Goal: Information Seeking & Learning: Learn about a topic

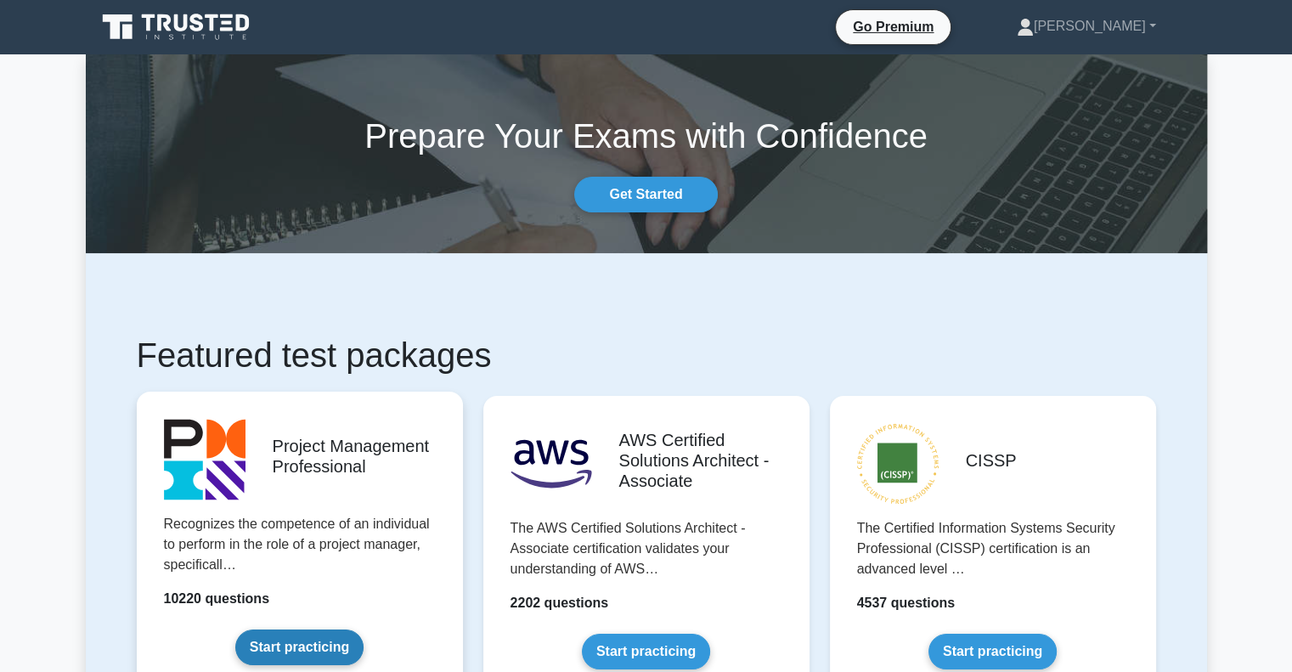
click at [301, 647] on link "Start practicing" at bounding box center [299, 647] width 128 height 36
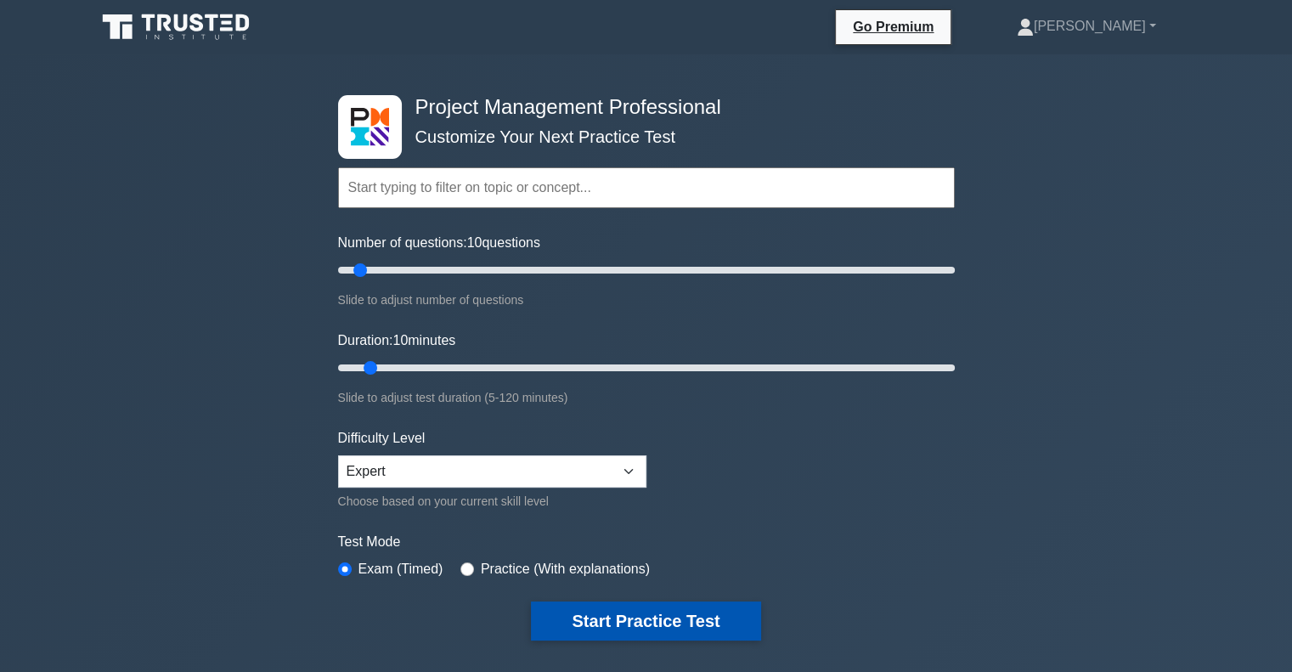
click at [601, 619] on button "Start Practice Test" at bounding box center [645, 620] width 229 height 39
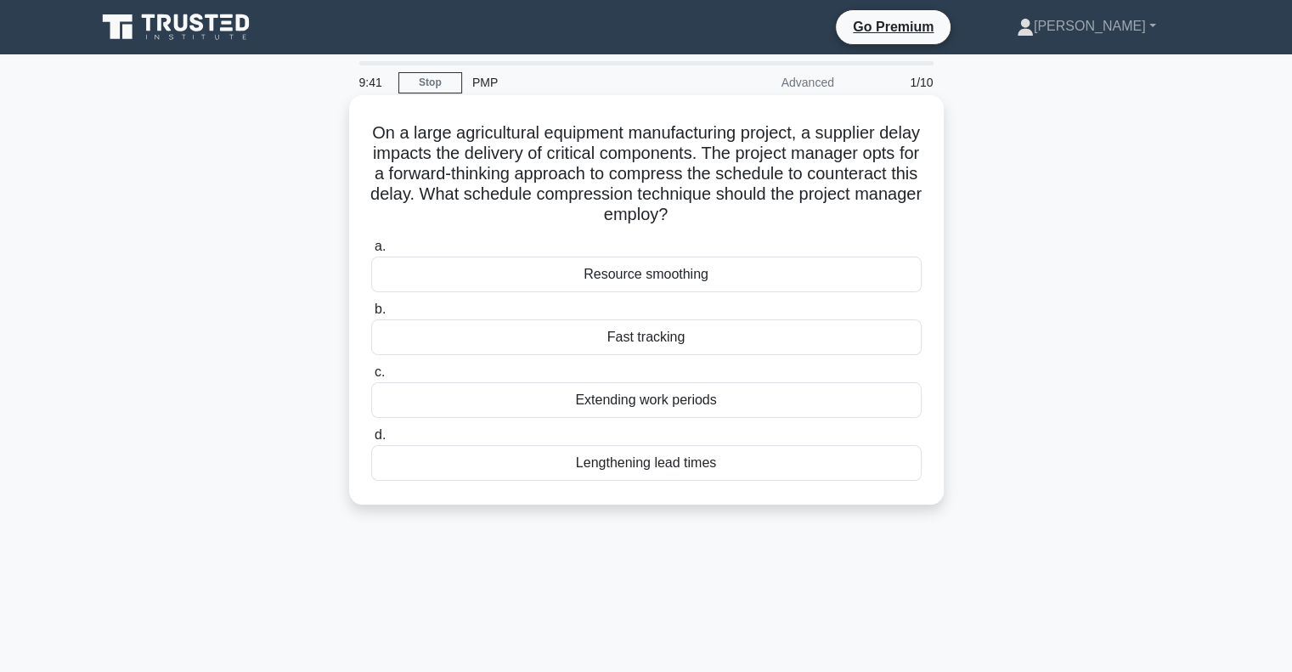
drag, startPoint x: 385, startPoint y: 138, endPoint x: 922, endPoint y: 207, distance: 542.0
click at [922, 207] on div "On a large agricultural equipment manufacturing project, a supplier delay impac…" at bounding box center [646, 300] width 581 height 396
click at [613, 342] on div "Fast tracking" at bounding box center [646, 337] width 550 height 36
click at [371, 315] on input "b. Fast tracking" at bounding box center [371, 309] width 0 height 11
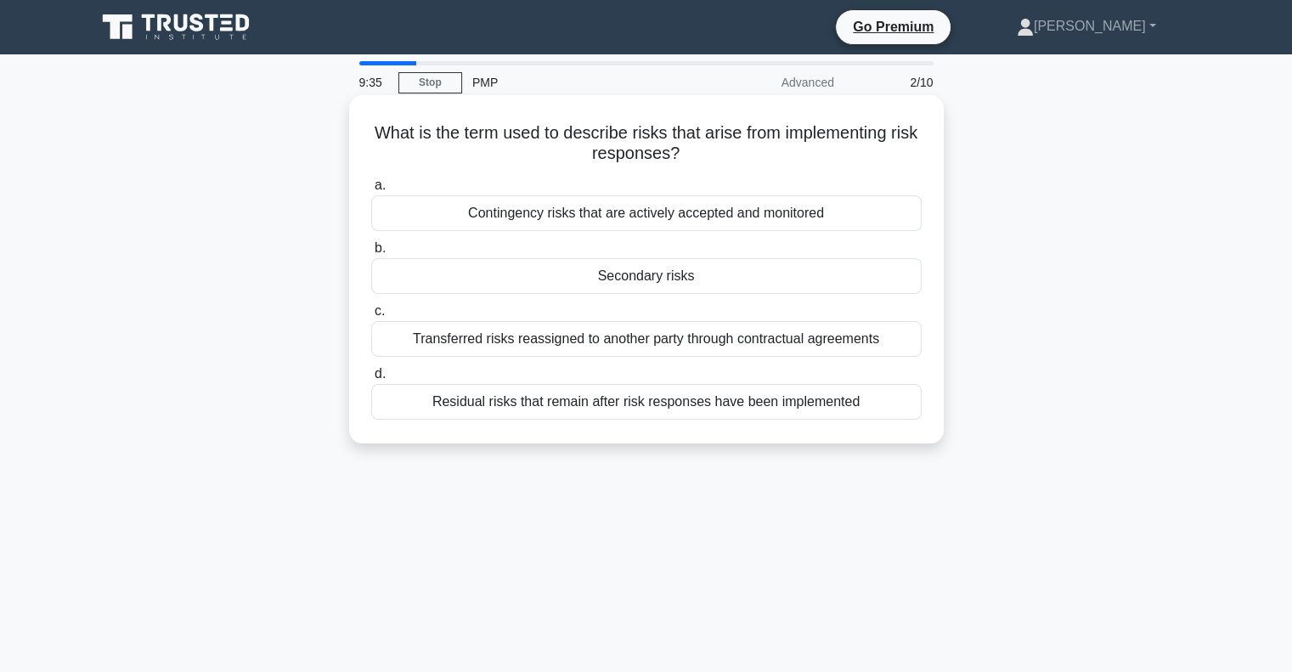
drag, startPoint x: 383, startPoint y: 135, endPoint x: 834, endPoint y: 157, distance: 451.5
click at [834, 157] on h5 "What is the term used to describe risks that arise from implementing risk respo…" at bounding box center [646, 143] width 554 height 42
click at [804, 413] on div "Residual risks that remain after risk responses have been implemented" at bounding box center [646, 402] width 550 height 36
click at [371, 380] on input "d. Residual risks that remain after risk responses have been implemented" at bounding box center [371, 374] width 0 height 11
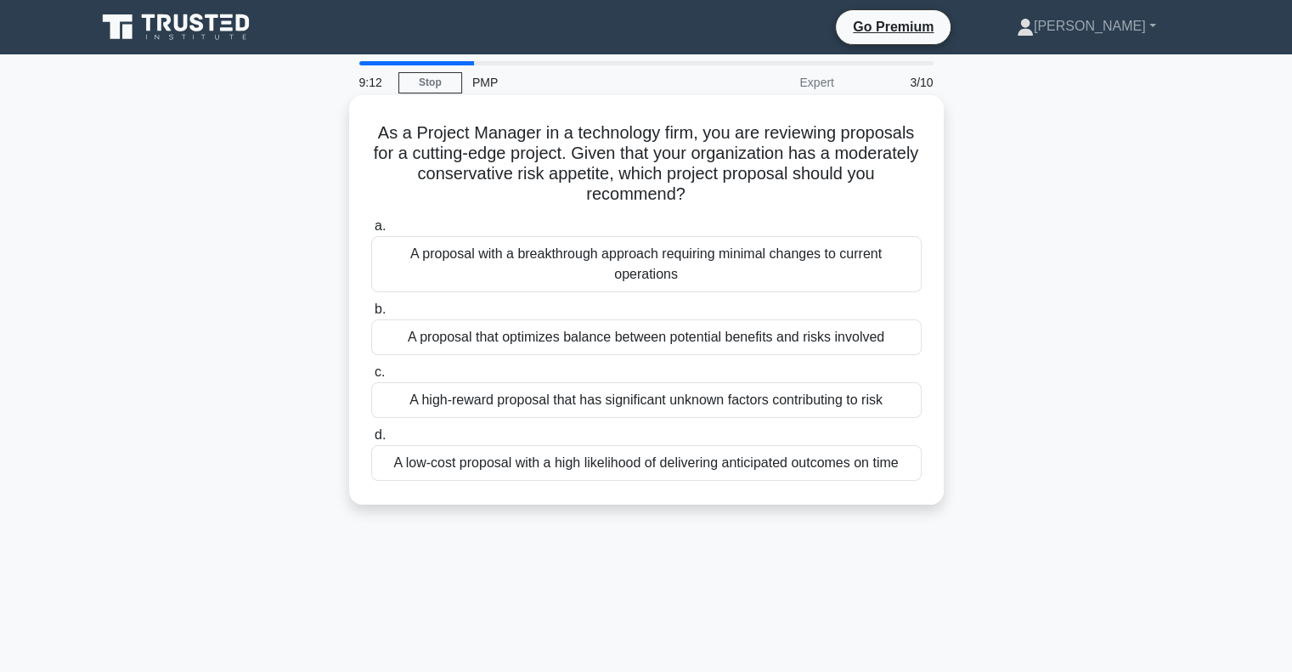
drag, startPoint x: 368, startPoint y: 135, endPoint x: 729, endPoint y: 200, distance: 366.6
click at [729, 200] on div "As a Project Manager in a technology firm, you are reviewing proposals for a cu…" at bounding box center [646, 300] width 581 height 396
click at [707, 342] on div "A proposal that optimizes balance between potential benefits and risks involved" at bounding box center [646, 337] width 550 height 36
click at [371, 315] on input "b. A proposal that optimizes balance between potential benefits and risks invol…" at bounding box center [371, 309] width 0 height 11
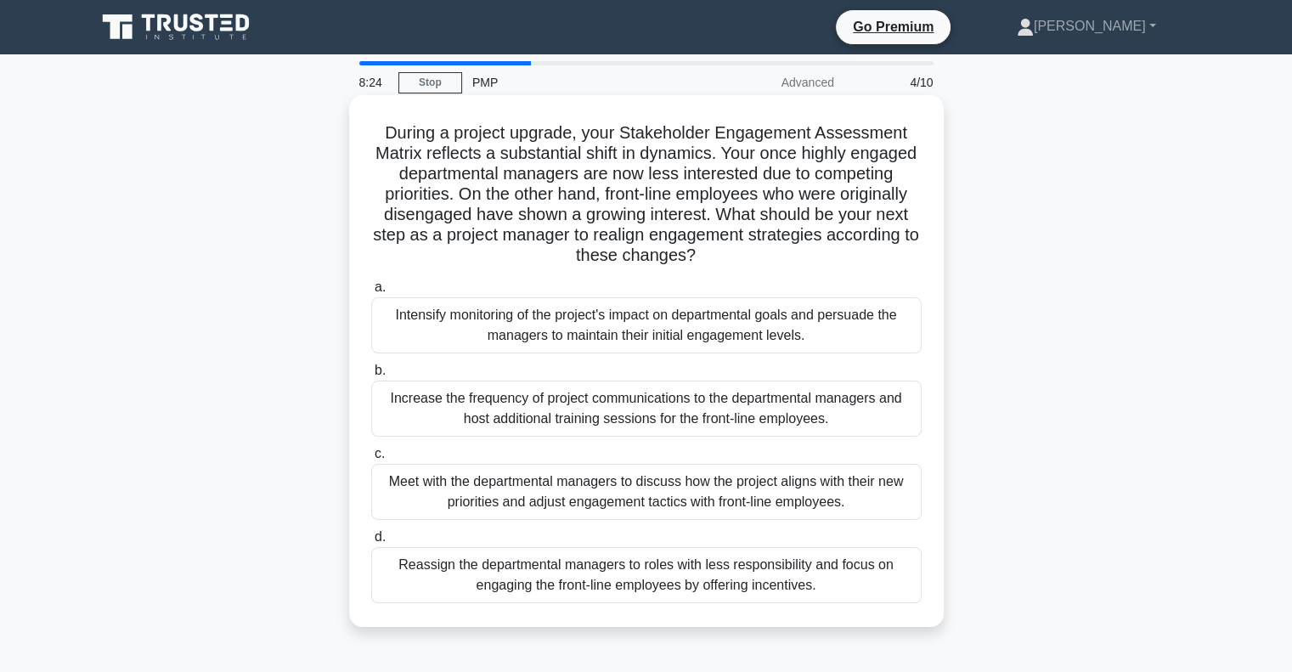
drag, startPoint x: 627, startPoint y: 145, endPoint x: 898, endPoint y: 267, distance: 296.9
click at [898, 267] on h5 "During a project upgrade, your Stakeholder Engagement Assessment Matrix reflect…" at bounding box center [646, 194] width 554 height 144
click at [581, 483] on div "Meet with the departmental managers to discuss how the project aligns with thei…" at bounding box center [646, 492] width 550 height 56
click at [371, 459] on input "c. Meet with the departmental managers to discuss how the project aligns with t…" at bounding box center [371, 453] width 0 height 11
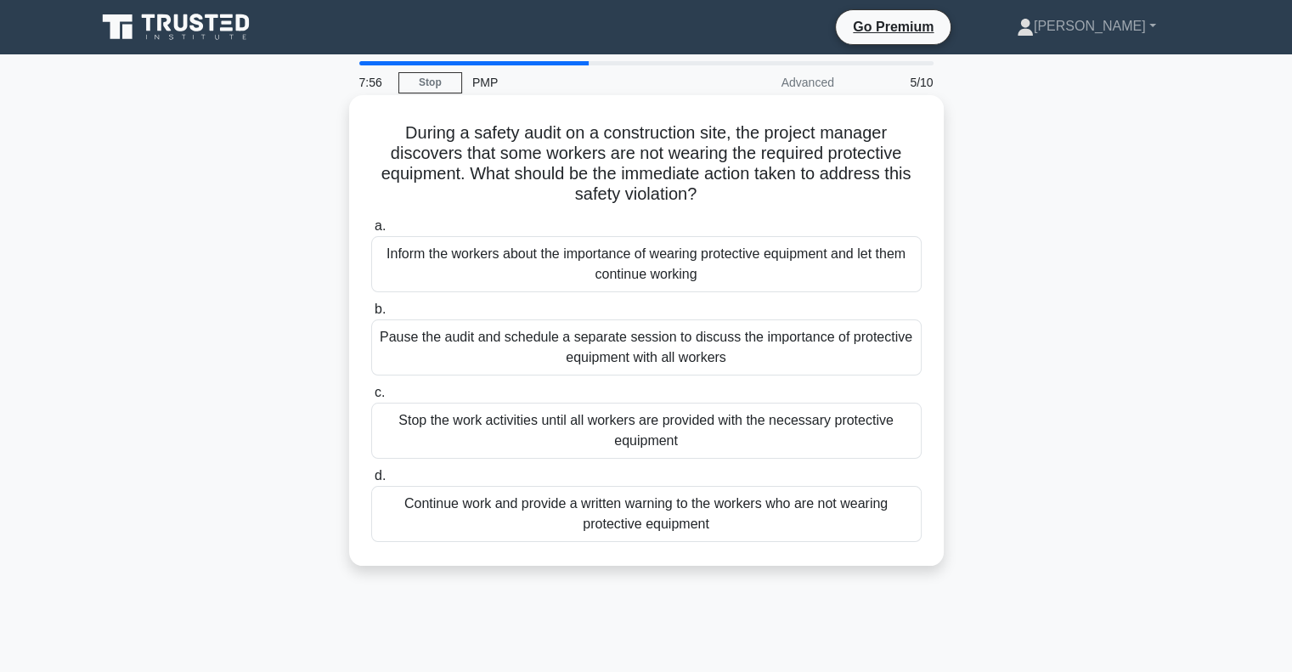
drag, startPoint x: 404, startPoint y: 140, endPoint x: 791, endPoint y: 201, distance: 392.0
click at [791, 201] on h5 "During a safety audit on a construction site, the project manager discovers tha…" at bounding box center [646, 163] width 554 height 83
drag, startPoint x: 493, startPoint y: 345, endPoint x: 785, endPoint y: 352, distance: 292.2
click at [785, 352] on div "Pause the audit and schedule a separate session to discuss the importance of pr…" at bounding box center [646, 347] width 550 height 56
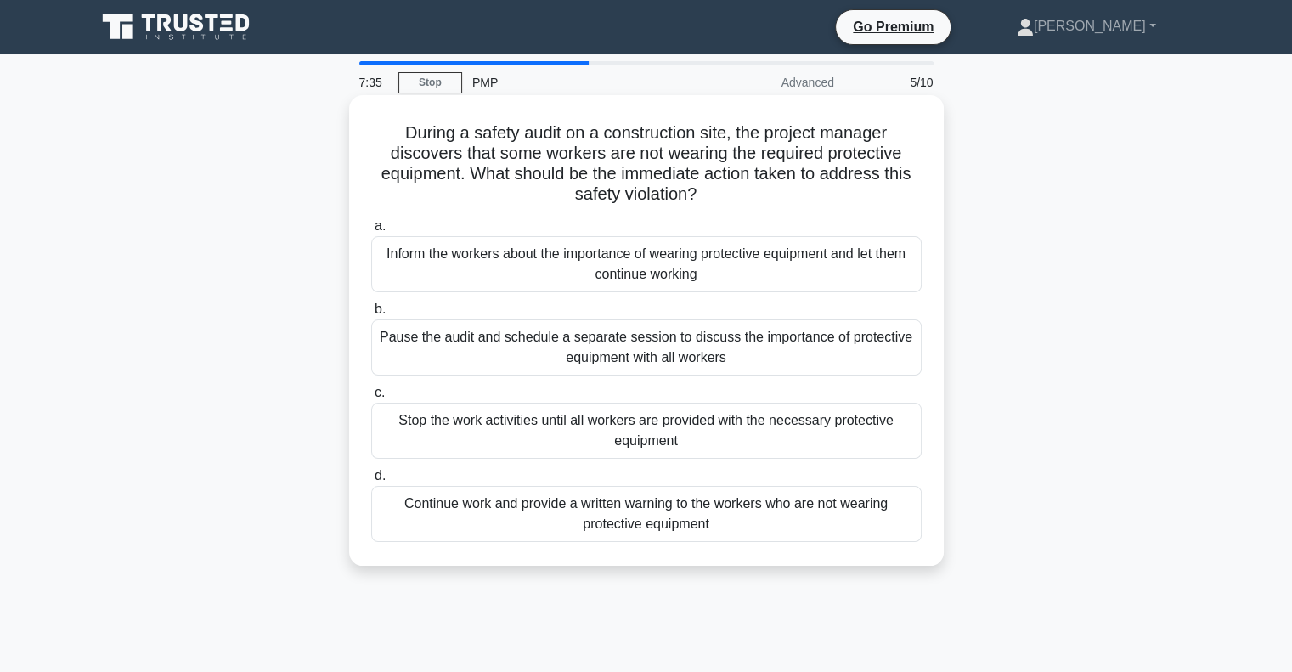
drag, startPoint x: 397, startPoint y: 420, endPoint x: 770, endPoint y: 436, distance: 373.1
click at [770, 436] on div "Stop the work activities until all workers are provided with the necessary prot…" at bounding box center [646, 431] width 550 height 56
drag, startPoint x: 591, startPoint y: 255, endPoint x: 855, endPoint y: 270, distance: 264.5
click at [855, 270] on div "Inform the workers about the importance of wearing protective equipment and let…" at bounding box center [646, 264] width 550 height 56
click at [656, 346] on div "Pause the audit and schedule a separate session to discuss the importance of pr…" at bounding box center [646, 347] width 550 height 56
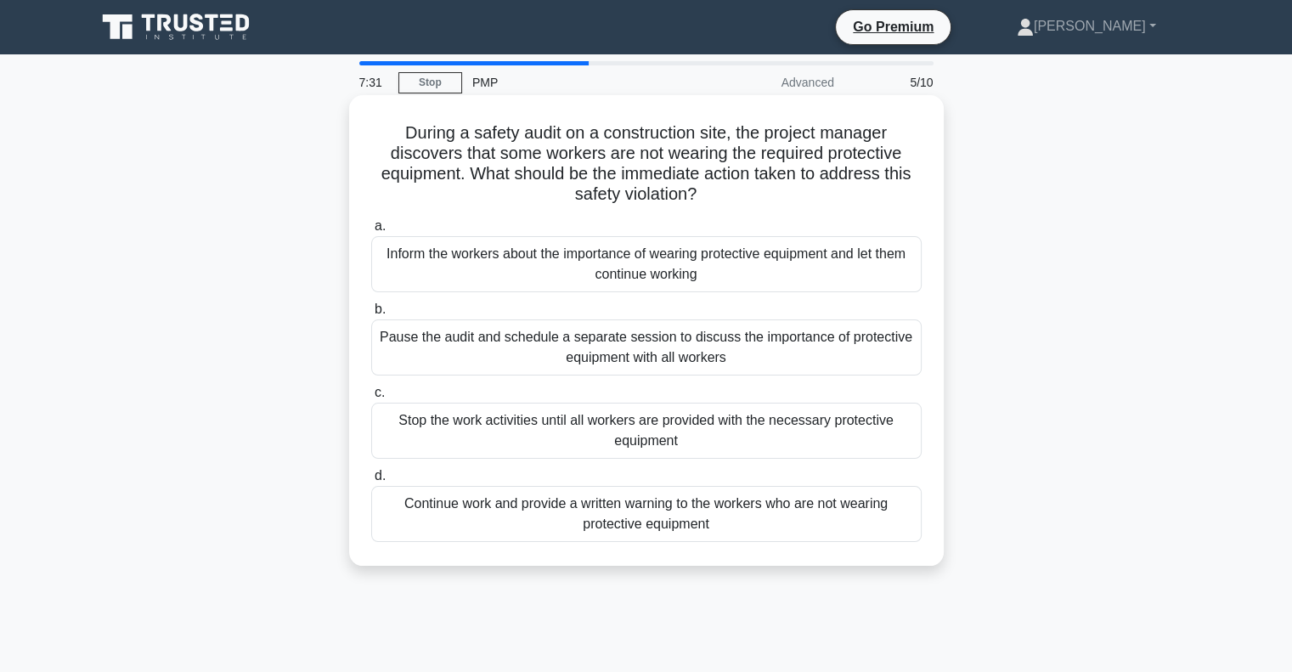
click at [371, 315] on input "b. Pause the audit and schedule a separate session to discuss the importance of…" at bounding box center [371, 309] width 0 height 11
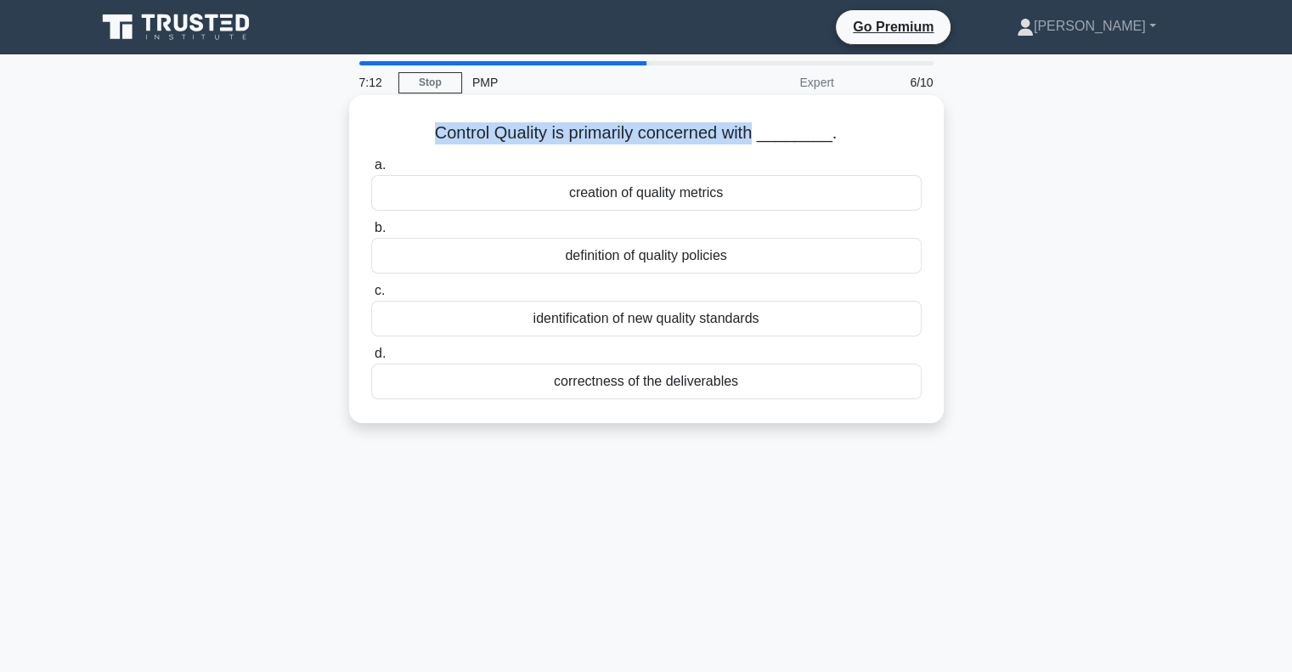
drag, startPoint x: 422, startPoint y: 133, endPoint x: 764, endPoint y: 142, distance: 342.3
click at [764, 142] on h5 "Control Quality is primarily concerned with ________. .spinner_0XTQ{transform-o…" at bounding box center [646, 133] width 554 height 22
click at [658, 389] on div "correctness of the deliverables" at bounding box center [646, 381] width 550 height 36
click at [371, 359] on input "d. correctness of the deliverables" at bounding box center [371, 353] width 0 height 11
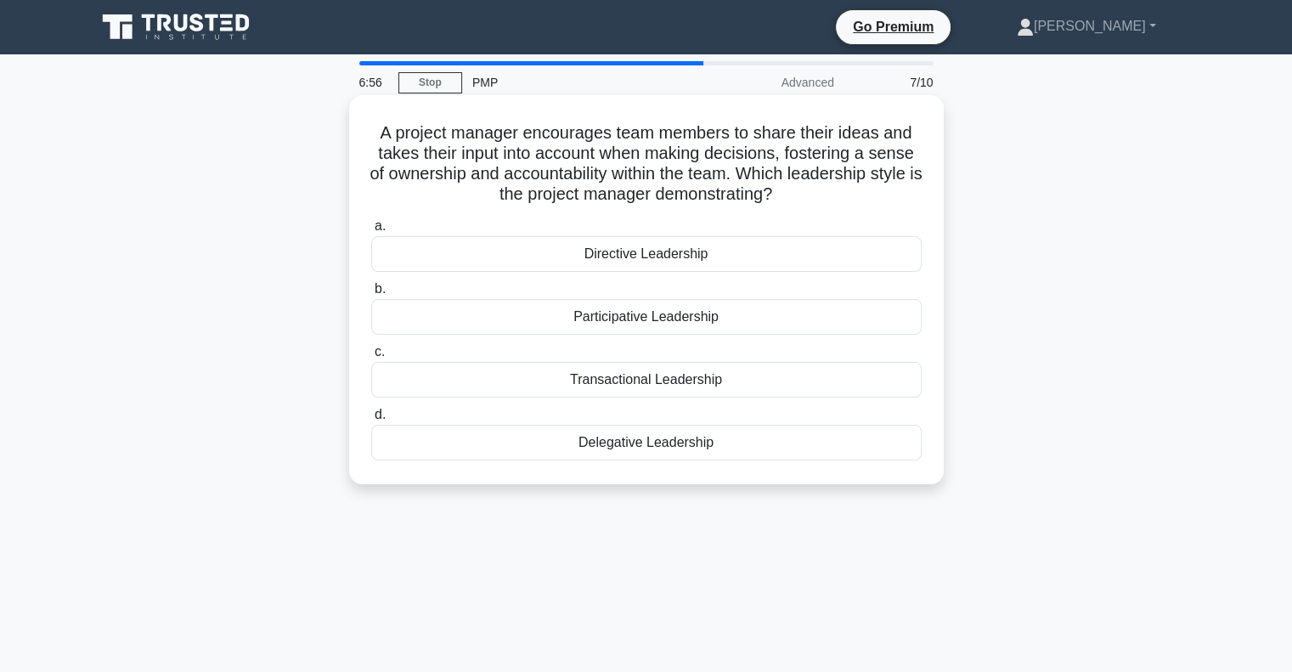
drag, startPoint x: 366, startPoint y: 135, endPoint x: 921, endPoint y: 196, distance: 557.9
click at [921, 196] on div "A project manager encourages team members to share their ideas and takes their …" at bounding box center [646, 289] width 581 height 375
click at [921, 196] on h5 "A project manager encourages team members to share their ideas and takes their …" at bounding box center [646, 163] width 554 height 83
click at [719, 255] on div "Directive Leadership" at bounding box center [646, 254] width 550 height 36
click at [371, 232] on input "a. Directive Leadership" at bounding box center [371, 226] width 0 height 11
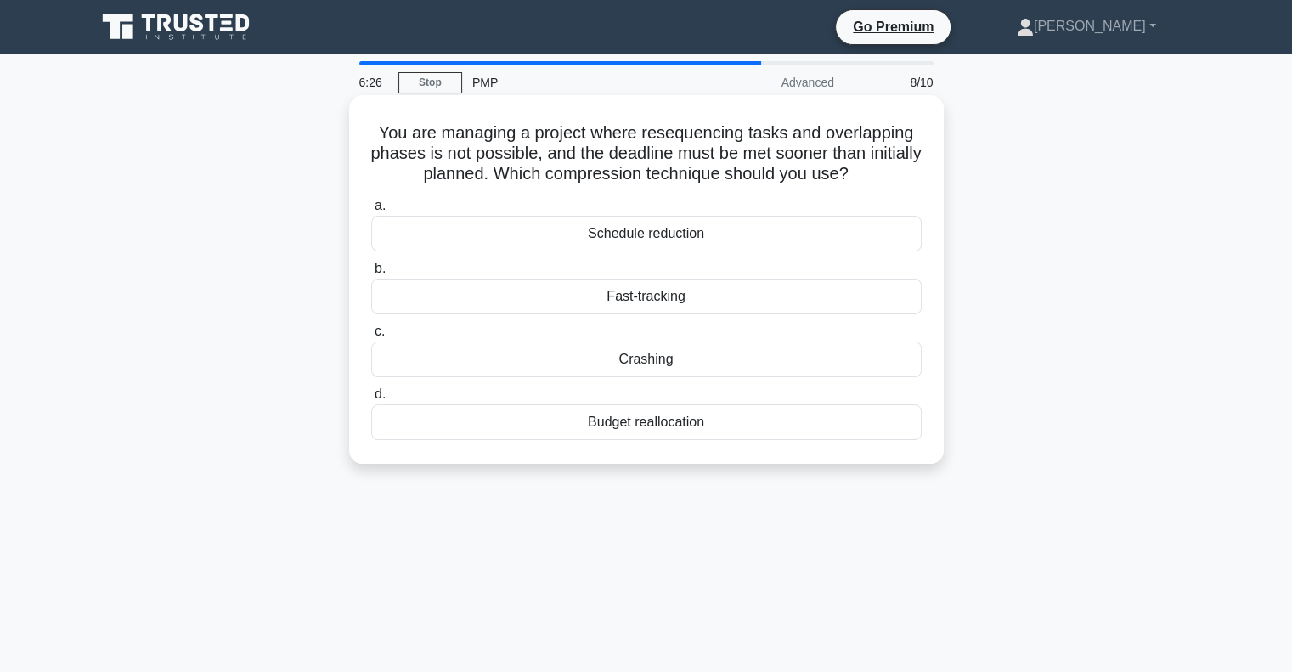
drag, startPoint x: 368, startPoint y: 135, endPoint x: 909, endPoint y: 182, distance: 543.8
click at [909, 182] on div "You are managing a project where resequencing tasks and overlapping phases is n…" at bounding box center [646, 279] width 581 height 355
click at [909, 182] on h5 "You are managing a project where resequencing tasks and overlapping phases is n…" at bounding box center [646, 153] width 554 height 63
click at [636, 298] on div "Fast-tracking" at bounding box center [646, 297] width 550 height 36
click at [371, 274] on input "b. Fast-tracking" at bounding box center [371, 268] width 0 height 11
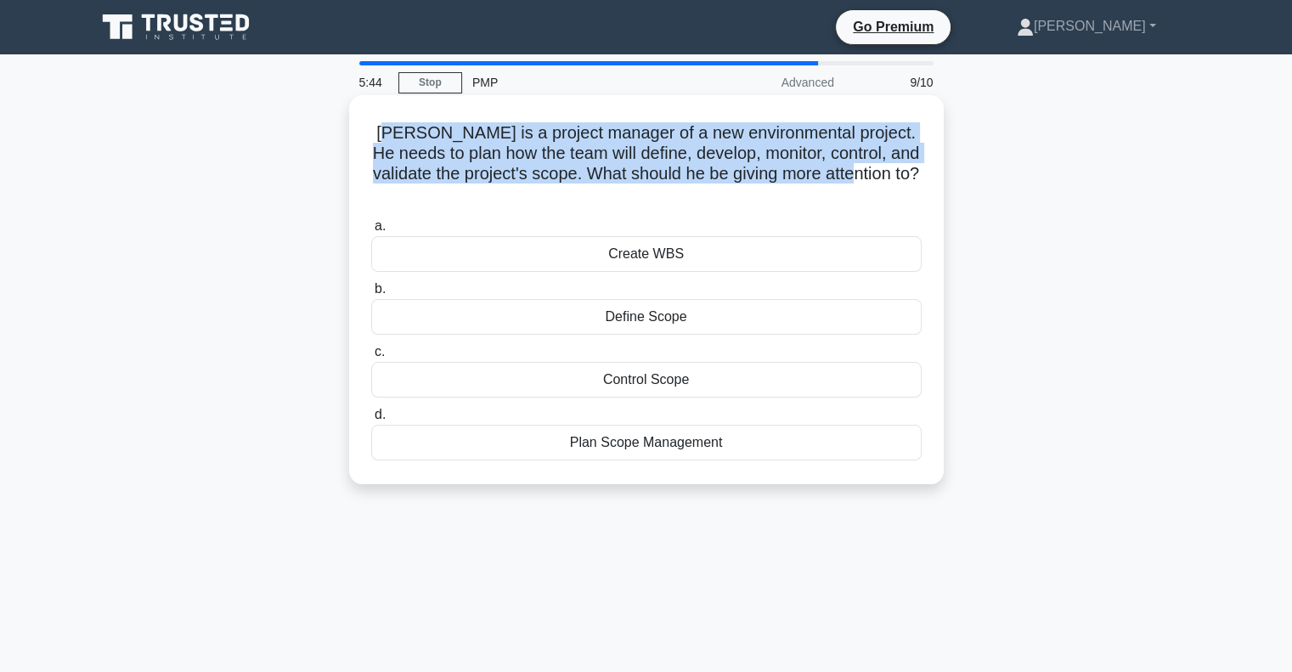
drag, startPoint x: 411, startPoint y: 136, endPoint x: 921, endPoint y: 176, distance: 511.9
click at [921, 176] on h5 "Tom is a project manager of a new environmental project. He needs to plan how t…" at bounding box center [646, 163] width 554 height 83
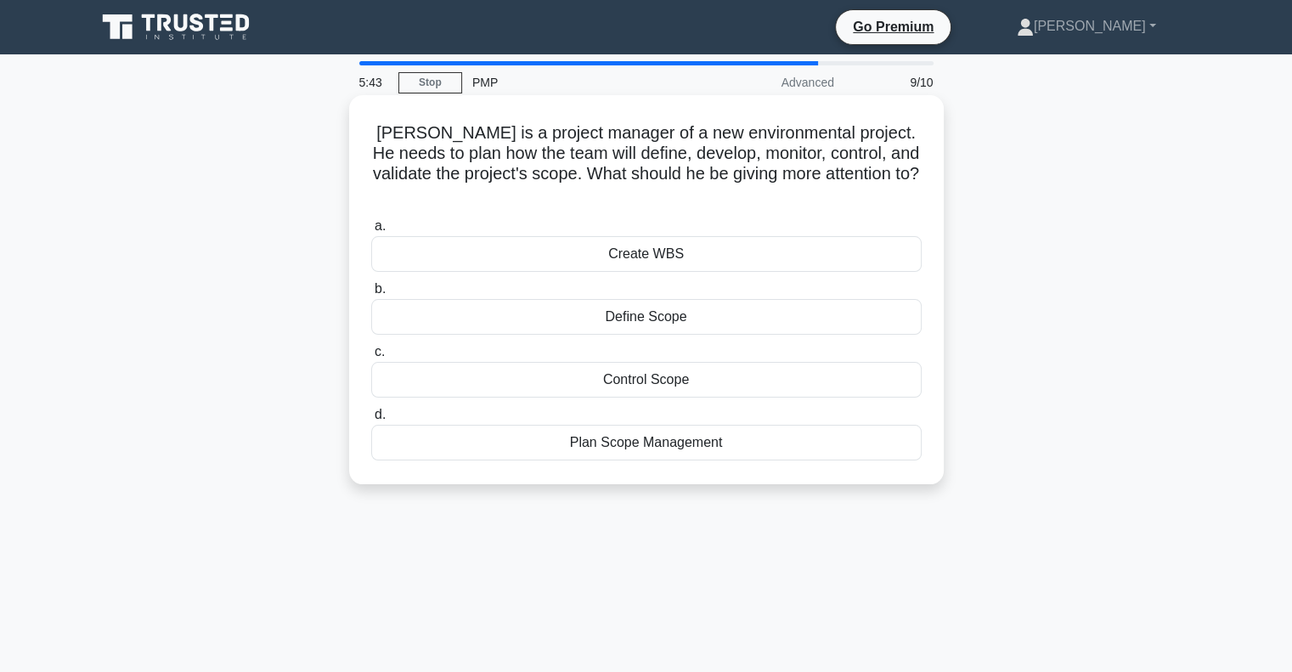
click at [706, 425] on div "Plan Scope Management" at bounding box center [646, 443] width 550 height 36
click at [371, 420] on input "d. Plan Scope Management" at bounding box center [371, 414] width 0 height 11
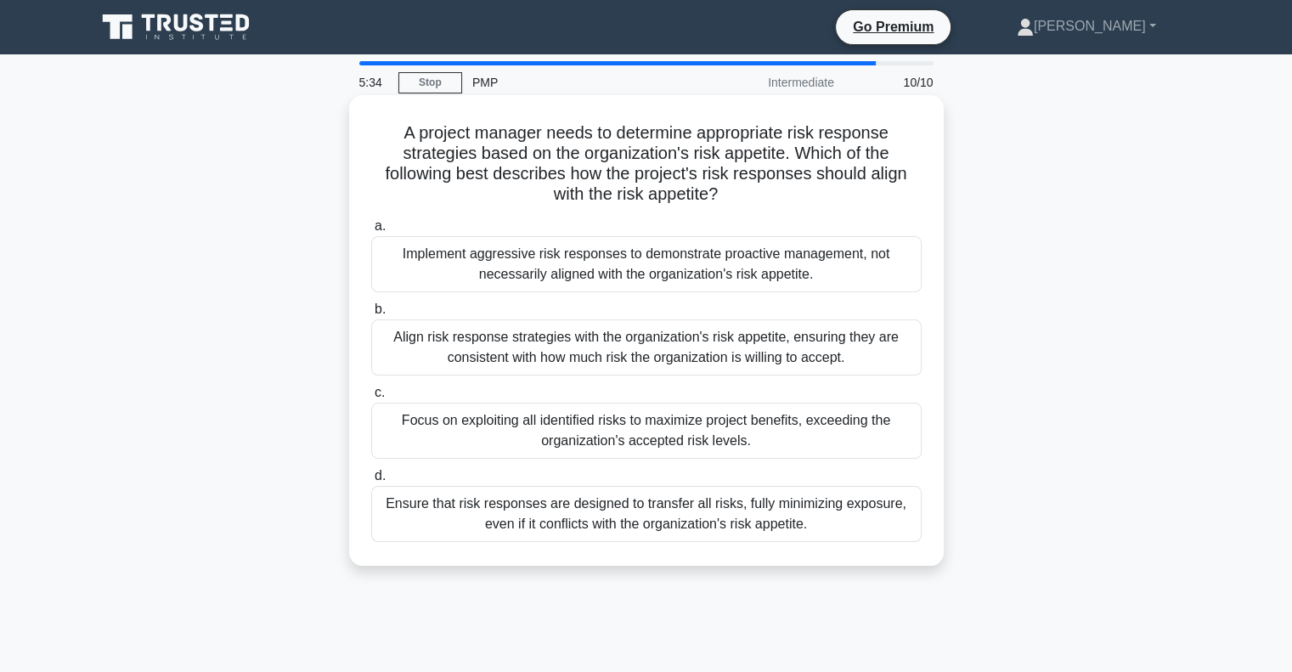
drag, startPoint x: 405, startPoint y: 148, endPoint x: 887, endPoint y: 206, distance: 485.9
click at [887, 206] on div "A project manager needs to determine appropriate risk response strategies based…" at bounding box center [646, 330] width 581 height 457
click at [546, 342] on div "Align risk response strategies with the organization's risk appetite, ensuring …" at bounding box center [646, 347] width 550 height 56
click at [371, 315] on input "b. Align risk response strategies with the organization's risk appetite, ensuri…" at bounding box center [371, 309] width 0 height 11
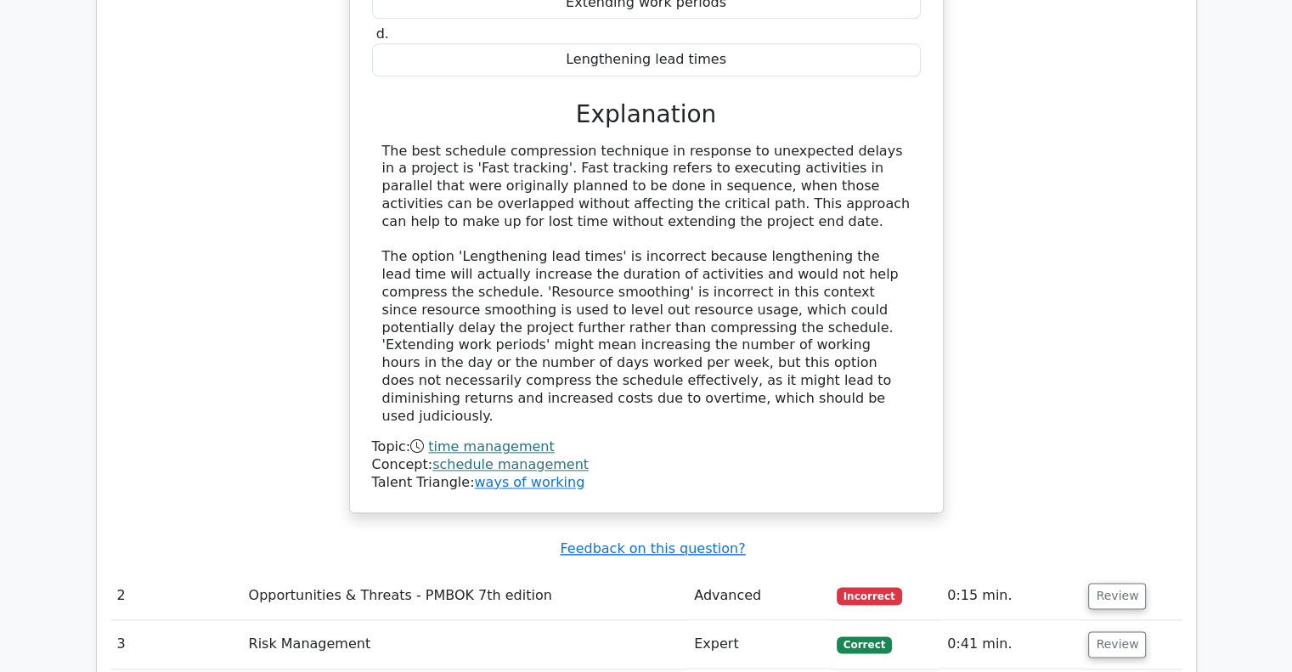
scroll to position [1951, 0]
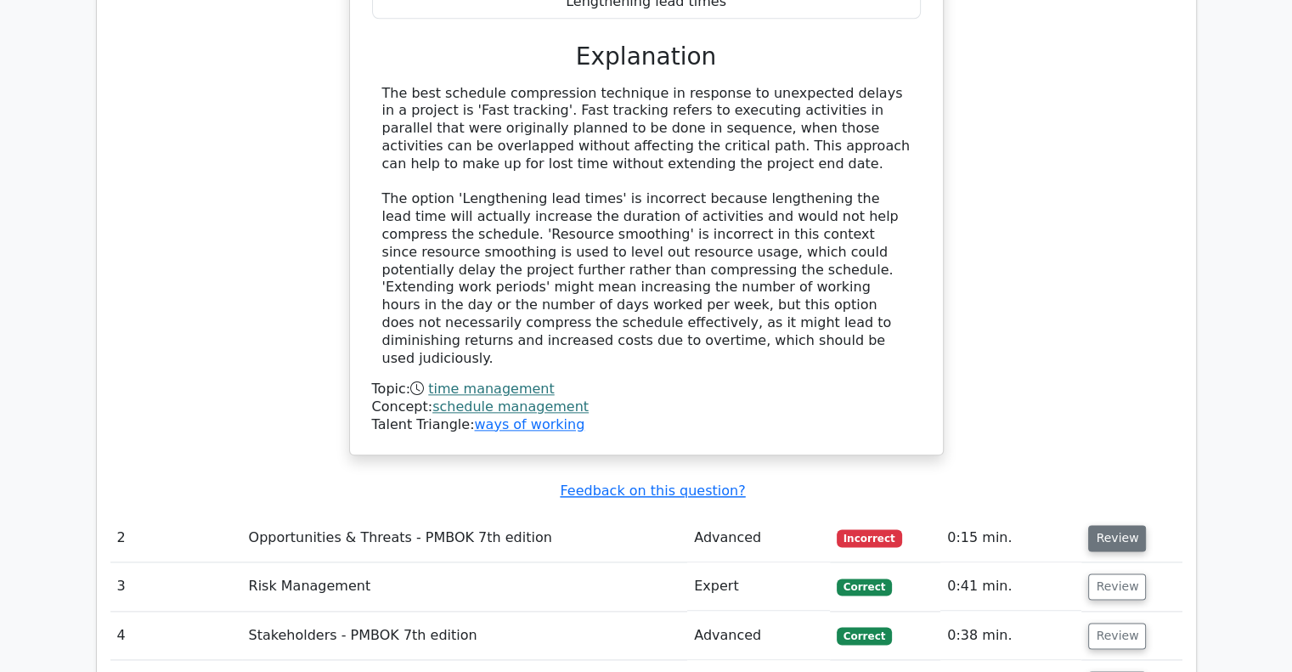
click at [1118, 525] on button "Review" at bounding box center [1117, 538] width 58 height 26
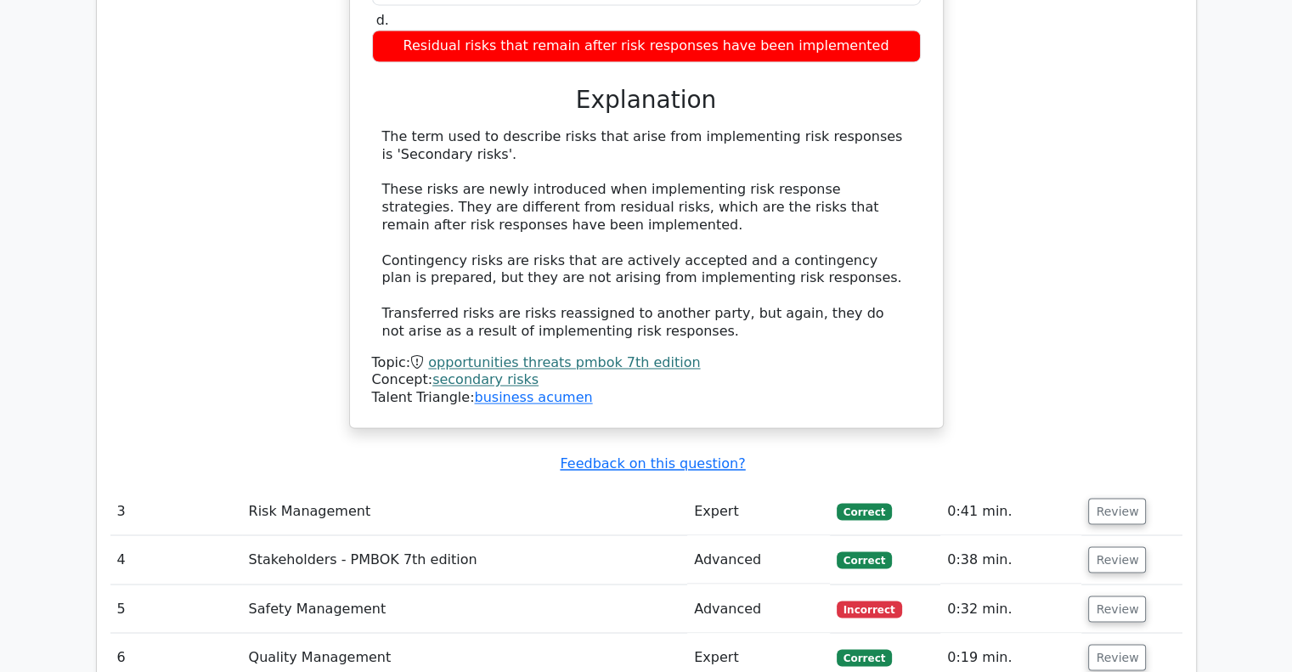
scroll to position [2858, 0]
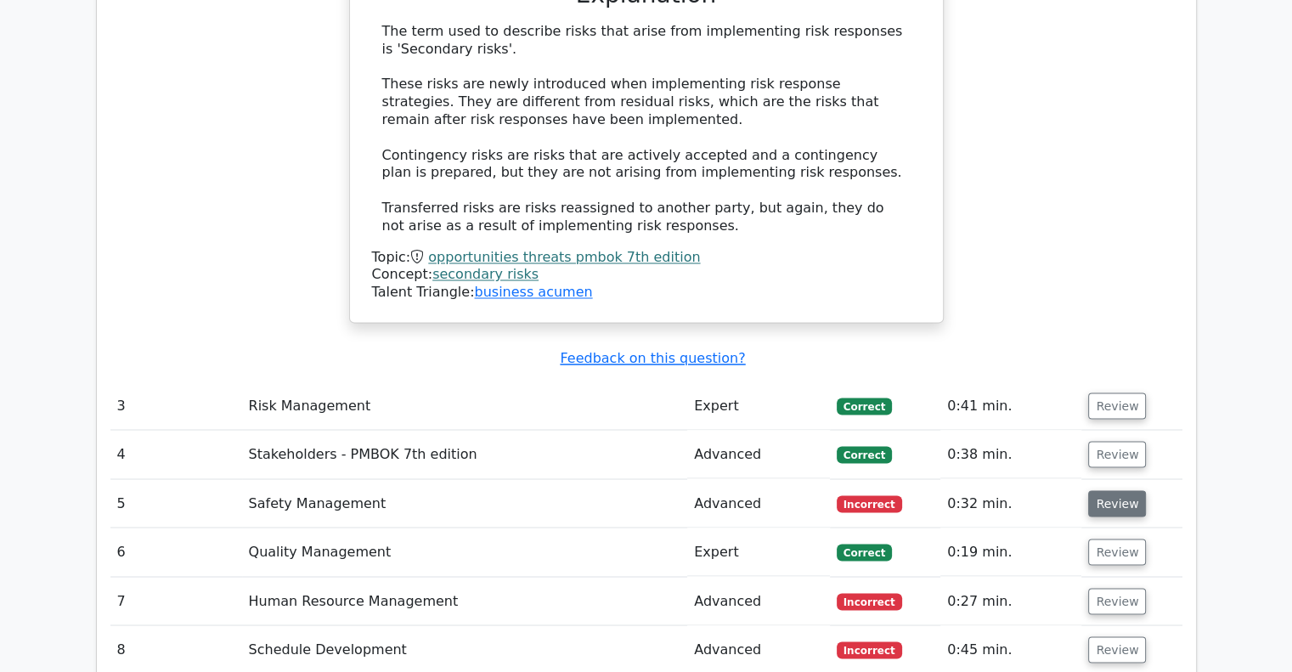
click at [1123, 490] on button "Review" at bounding box center [1117, 503] width 58 height 26
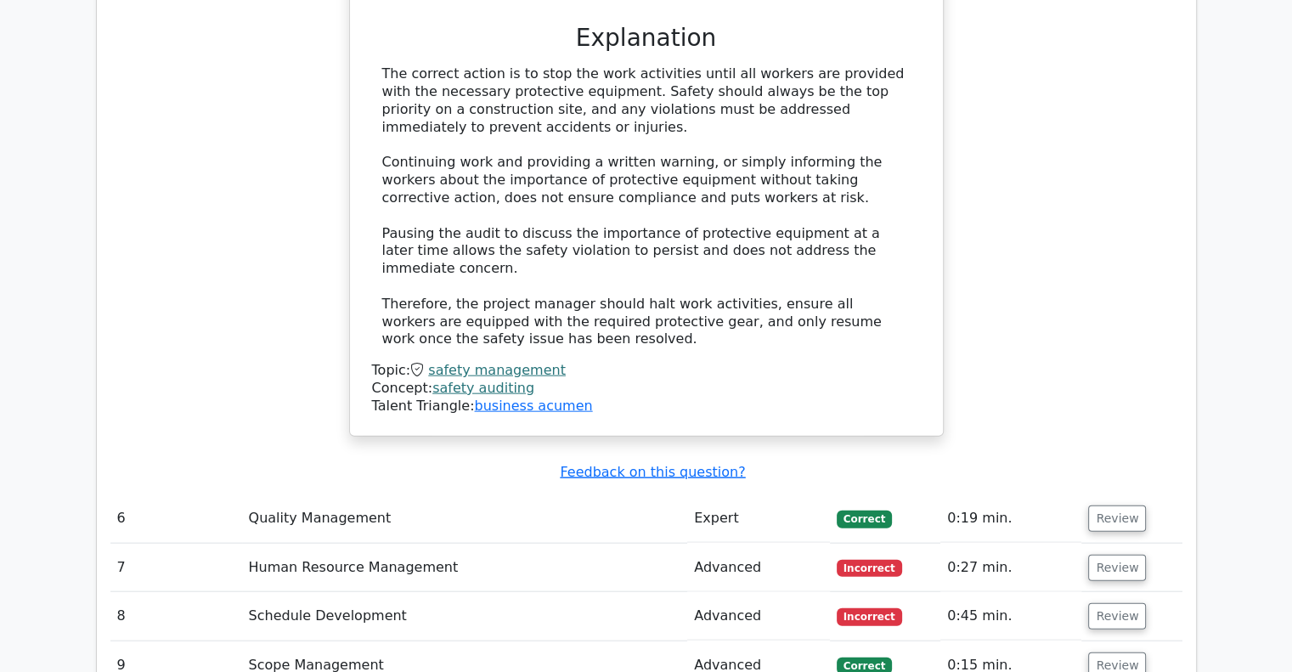
scroll to position [3747, 0]
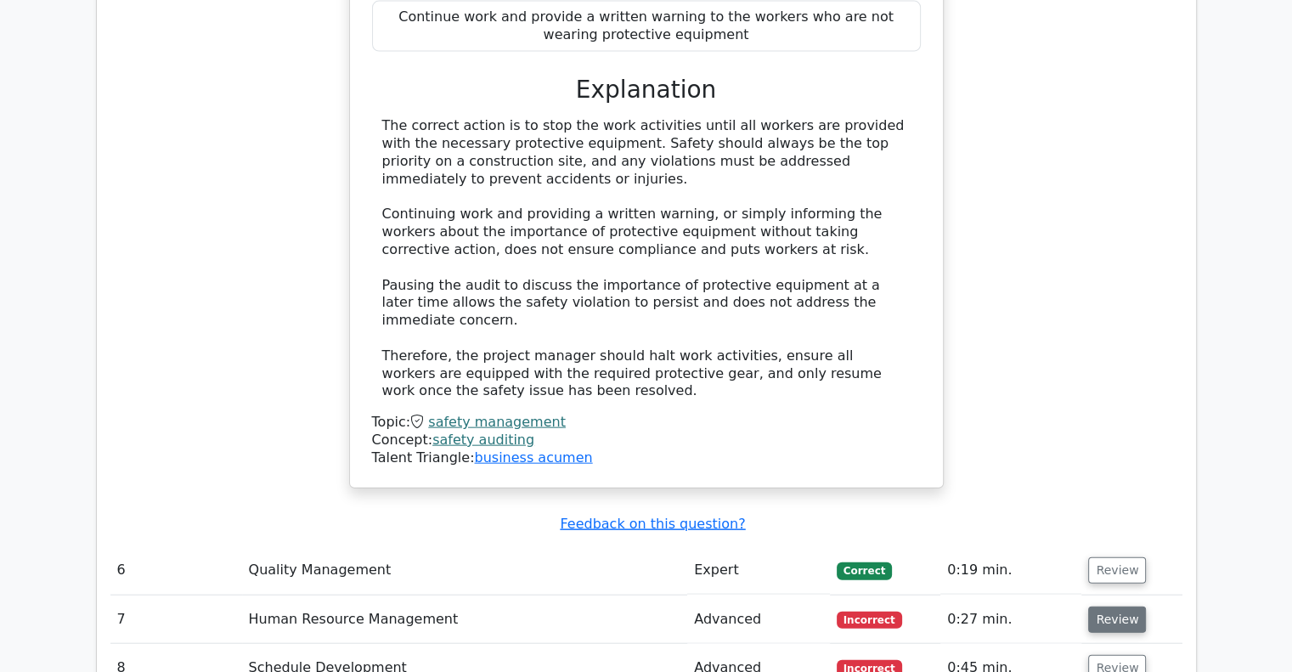
click at [1121, 606] on button "Review" at bounding box center [1117, 619] width 58 height 26
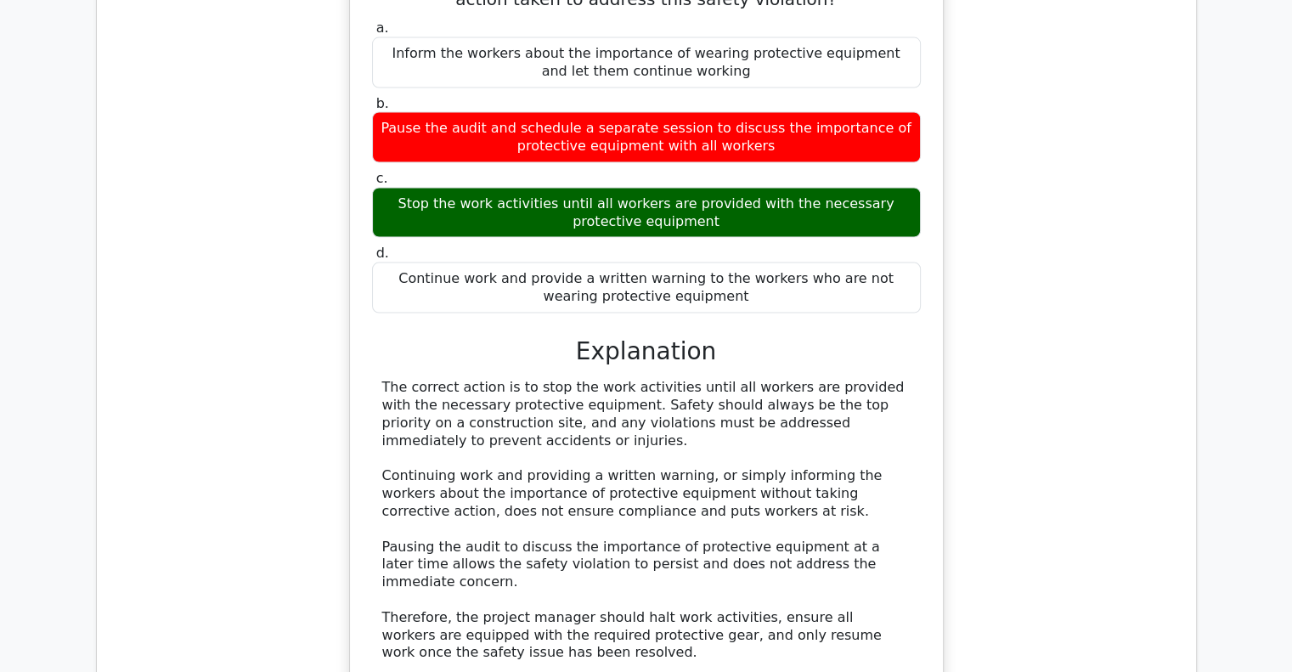
scroll to position [3471, 0]
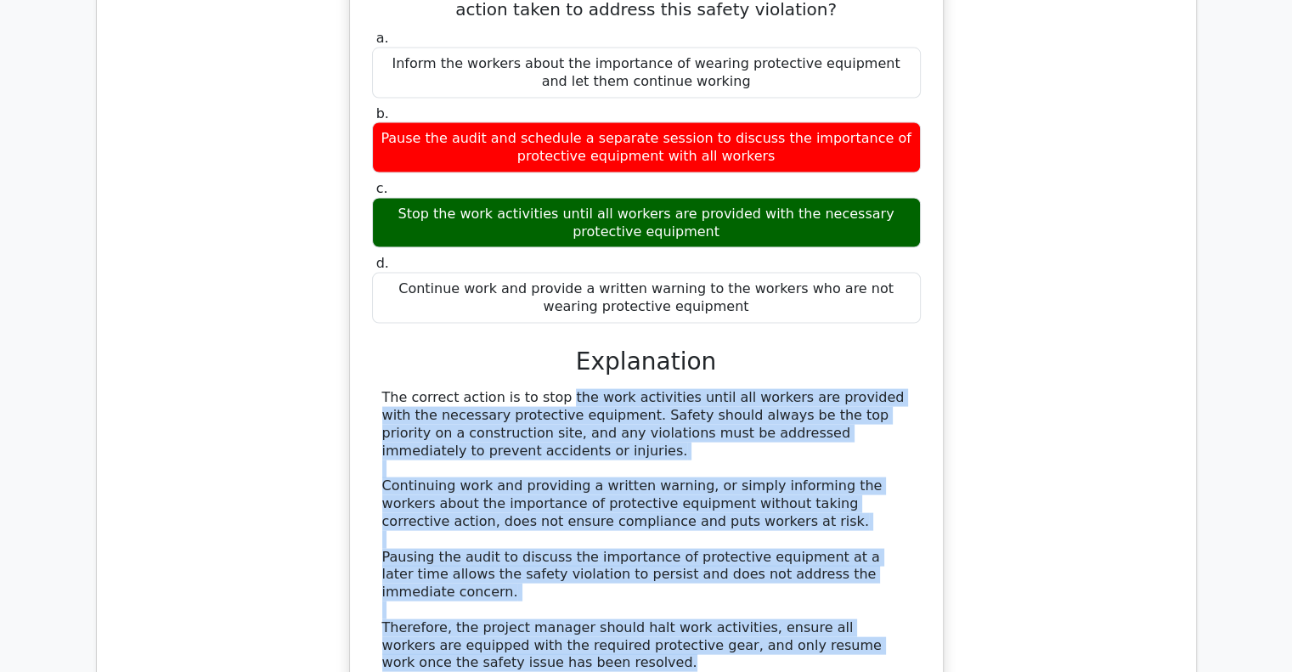
drag, startPoint x: 460, startPoint y: 292, endPoint x: 895, endPoint y: 512, distance: 487.2
click at [889, 540] on div "The correct action is to stop the work activities until all workers are provide…" at bounding box center [646, 530] width 528 height 283
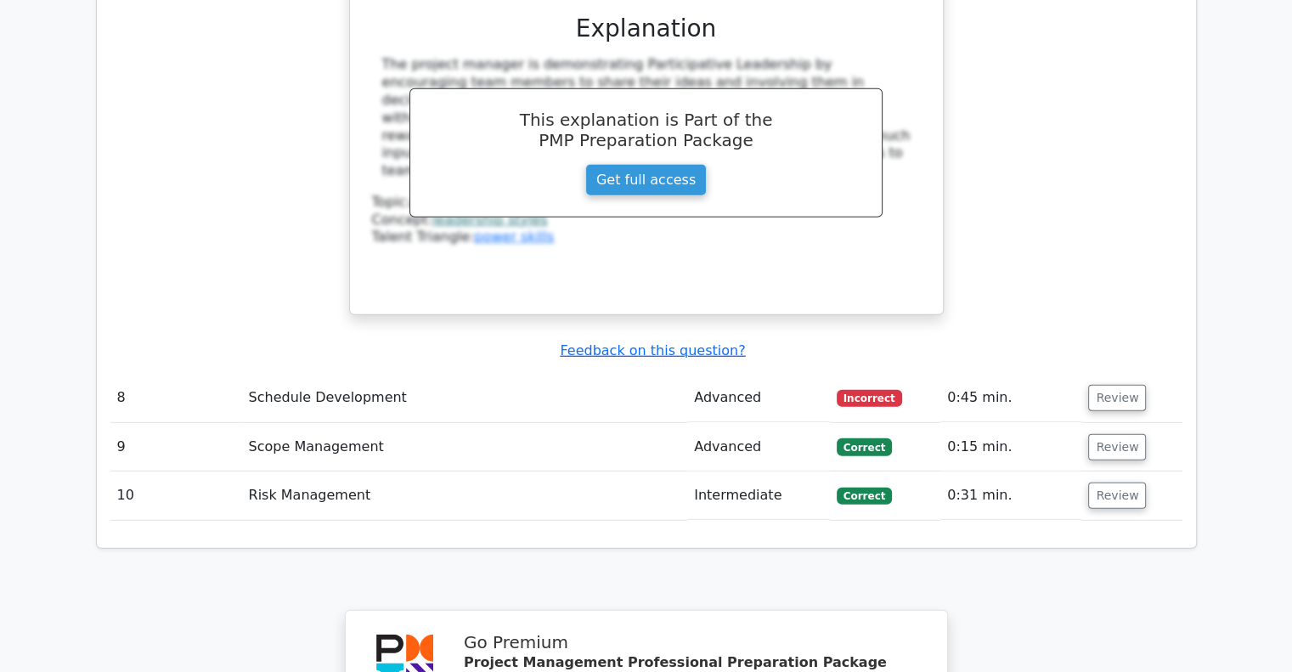
scroll to position [4451, 0]
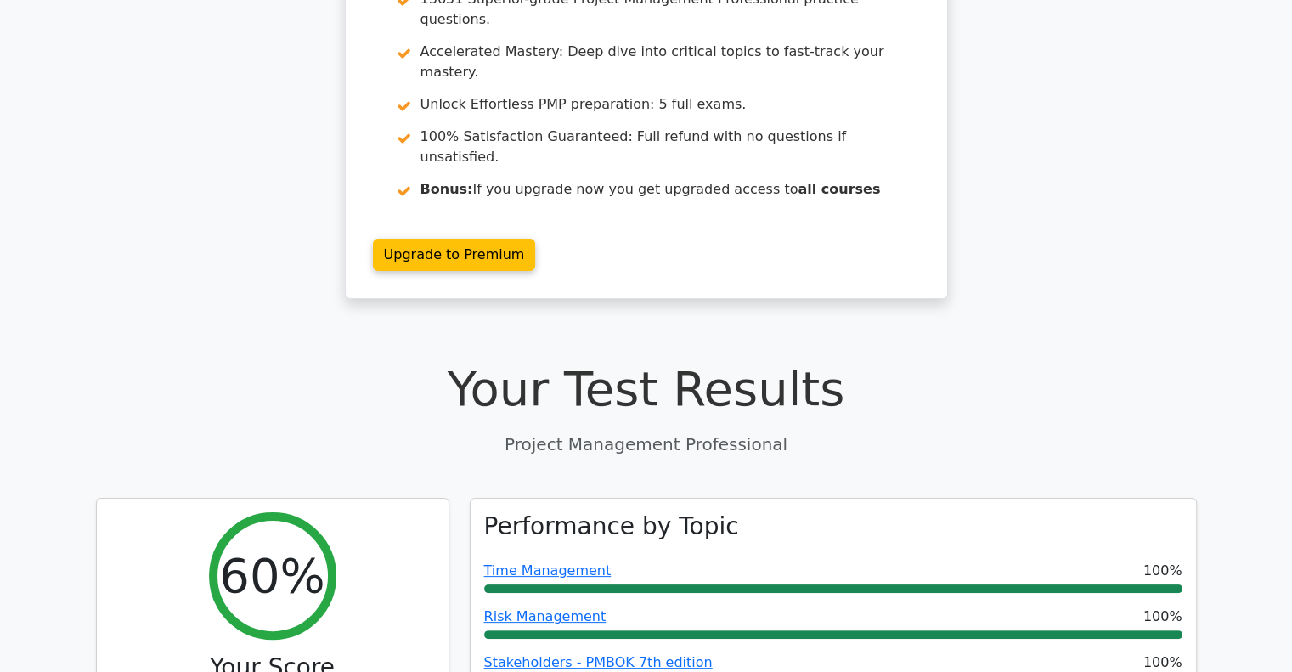
scroll to position [0, 0]
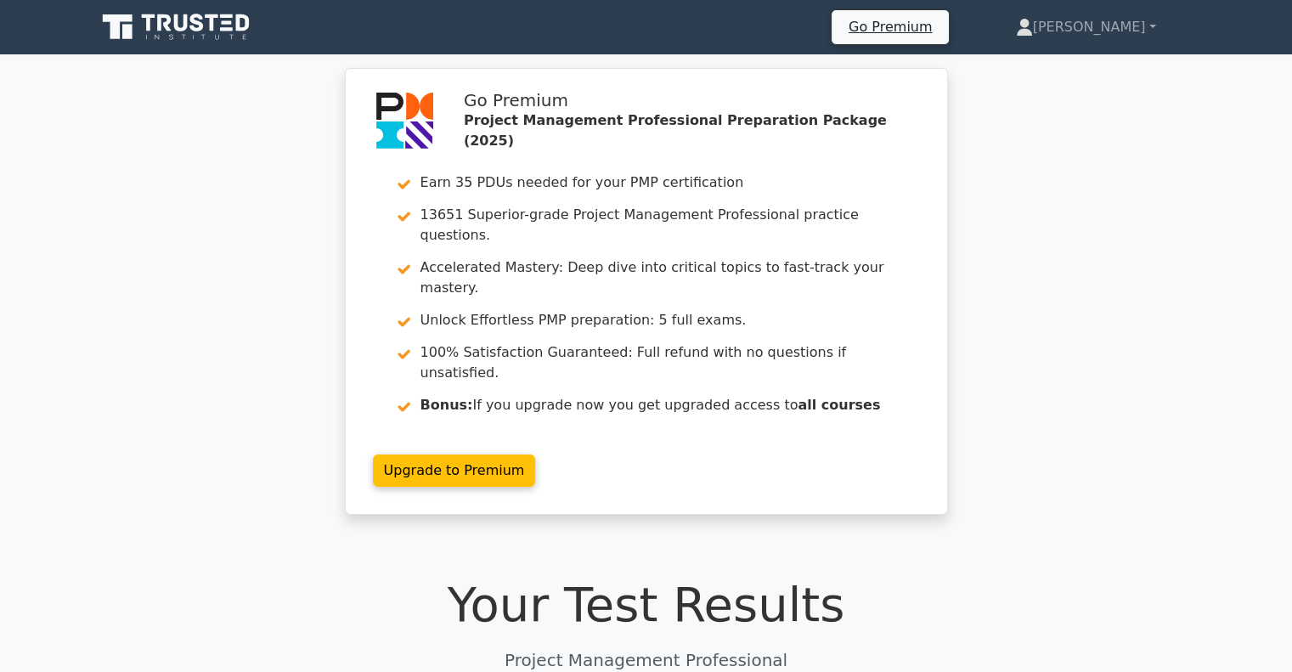
click at [215, 20] on icon at bounding box center [177, 27] width 163 height 32
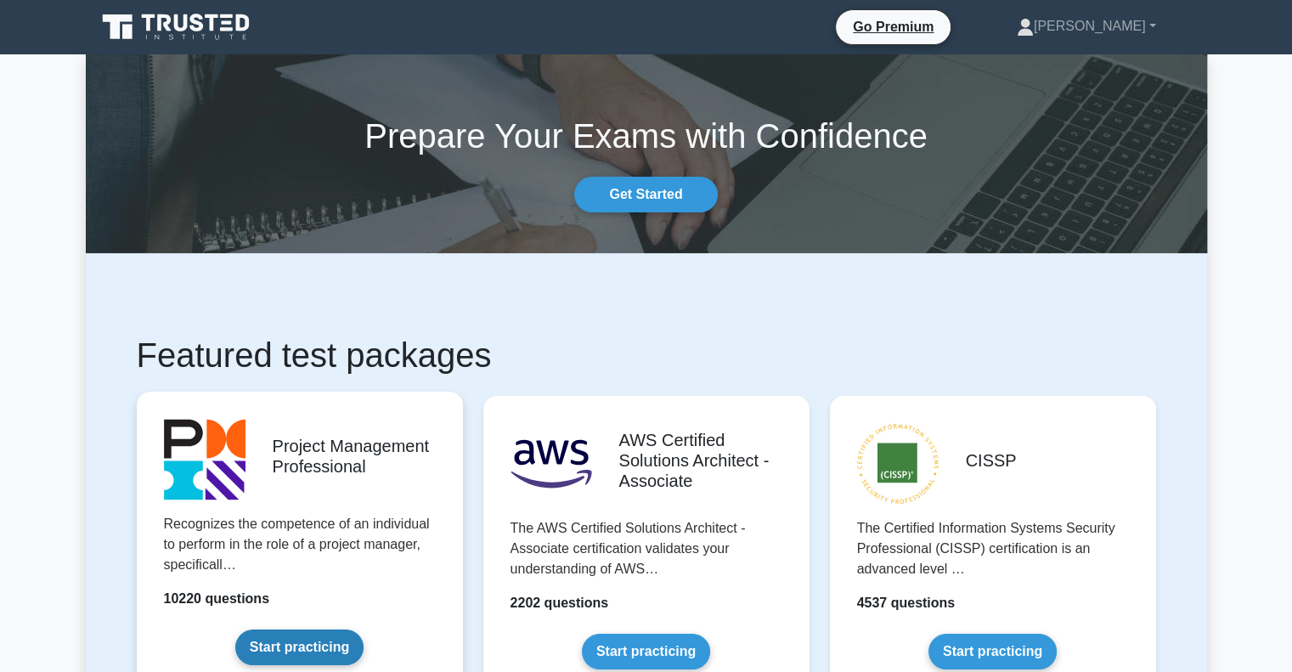
click at [318, 648] on link "Start practicing" at bounding box center [299, 647] width 128 height 36
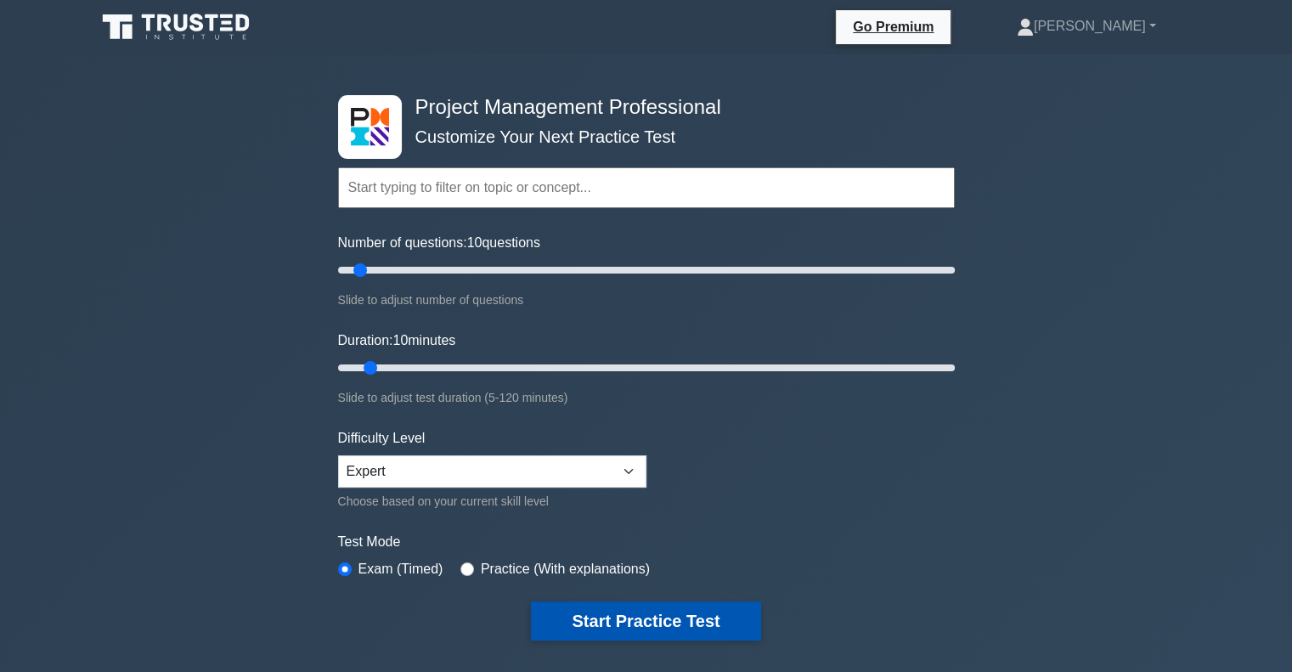
click at [662, 612] on button "Start Practice Test" at bounding box center [645, 620] width 229 height 39
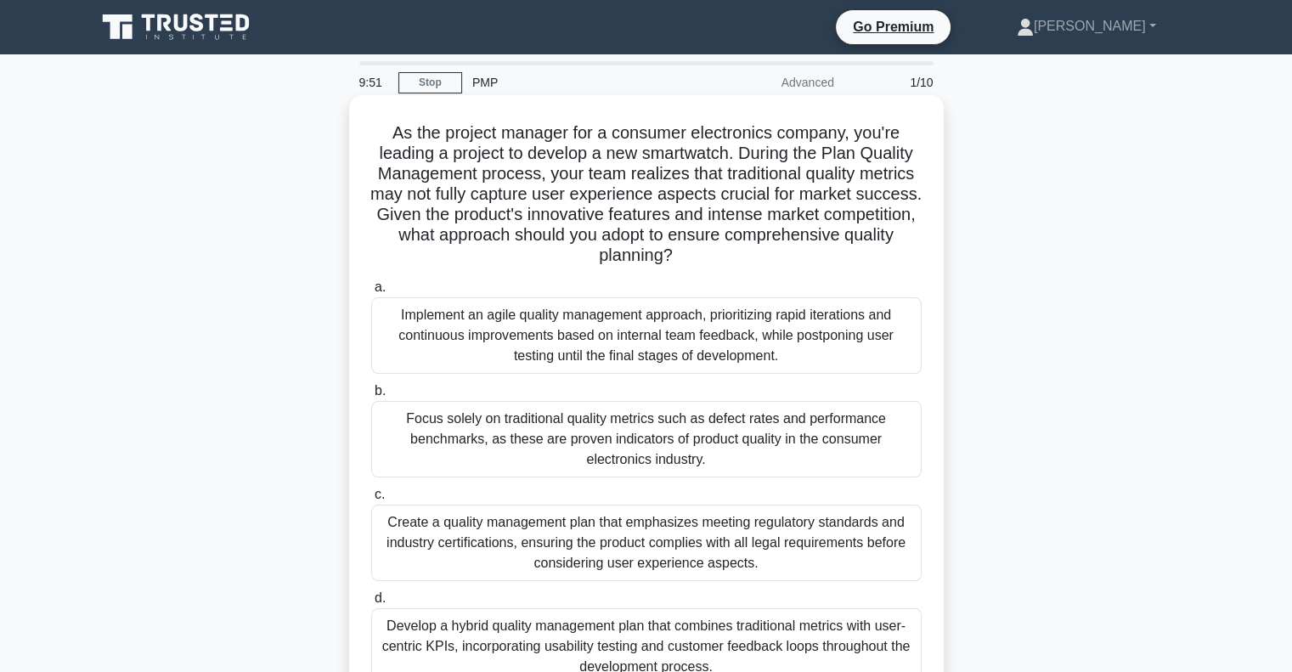
drag, startPoint x: 383, startPoint y: 135, endPoint x: 873, endPoint y: 251, distance: 503.6
click at [873, 251] on h5 "As the project manager for a consumer electronics company, you're leading a pro…" at bounding box center [646, 194] width 554 height 144
click at [763, 200] on h5 "As the project manager for a consumer electronics company, you're leading a pro…" at bounding box center [646, 194] width 554 height 144
drag, startPoint x: 455, startPoint y: 210, endPoint x: 906, endPoint y: 254, distance: 453.1
click at [906, 254] on h5 "As the project manager for a consumer electronics company, you're leading a pro…" at bounding box center [646, 194] width 554 height 144
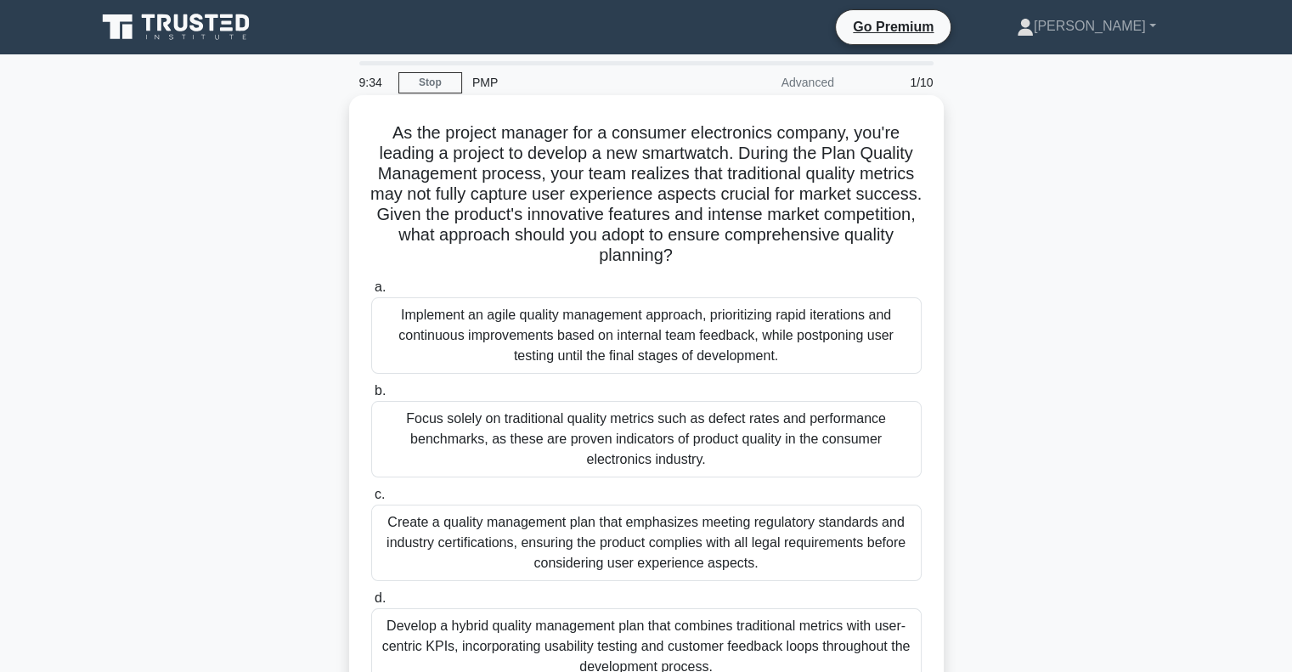
drag, startPoint x: 572, startPoint y: 315, endPoint x: 890, endPoint y: 353, distance: 319.9
click at [890, 353] on div "Implement an agile quality management approach, prioritizing rapid iterations a…" at bounding box center [646, 335] width 550 height 76
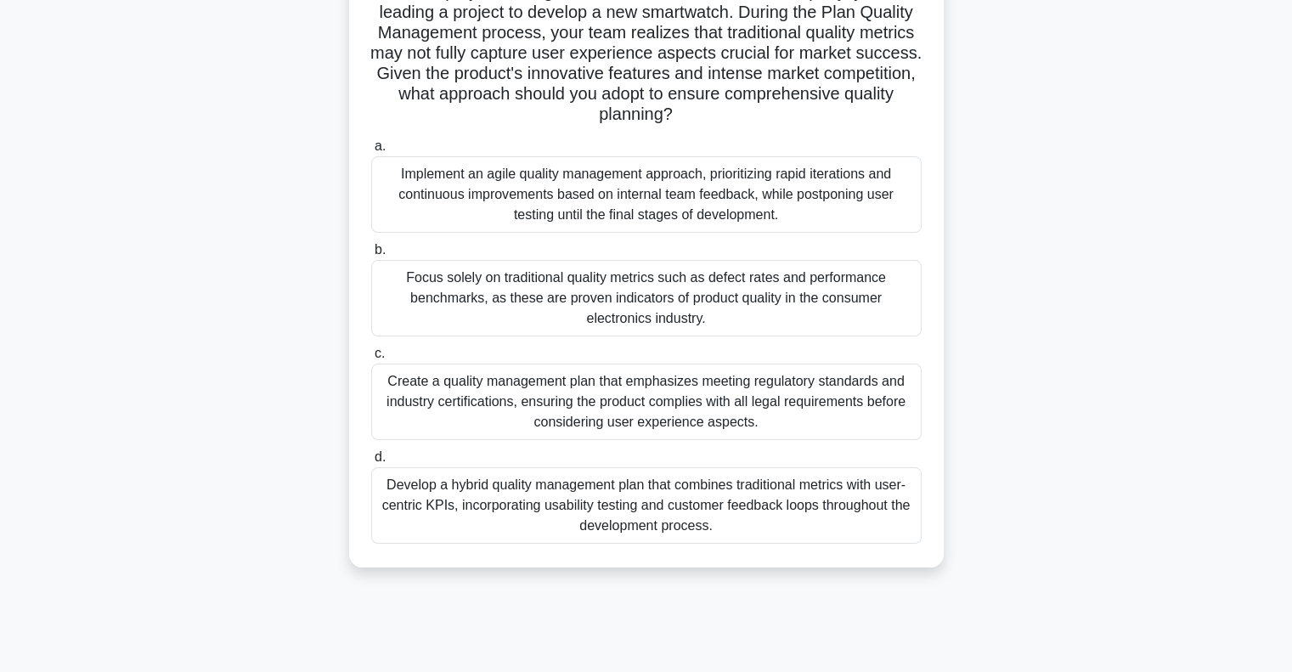
scroll to position [155, 0]
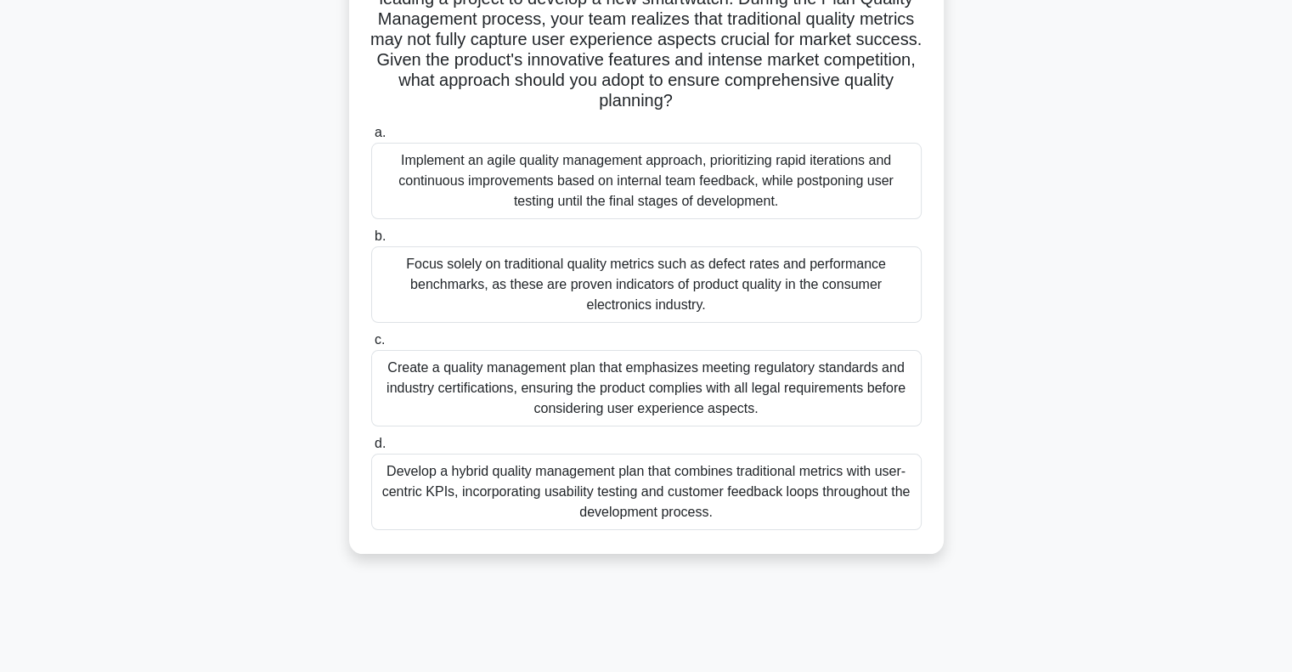
click at [645, 498] on div "Develop a hybrid quality management plan that combines traditional metrics with…" at bounding box center [646, 491] width 550 height 76
click at [371, 449] on input "d. Develop a hybrid quality management plan that combines traditional metrics w…" at bounding box center [371, 443] width 0 height 11
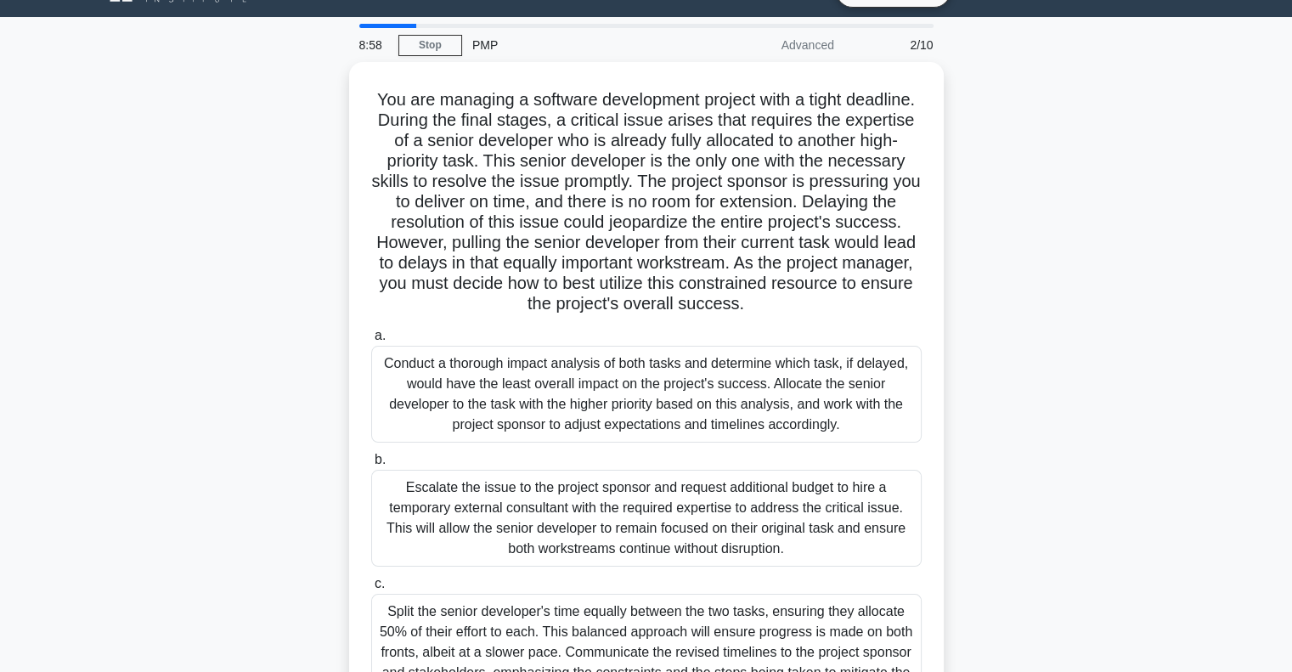
scroll to position [0, 0]
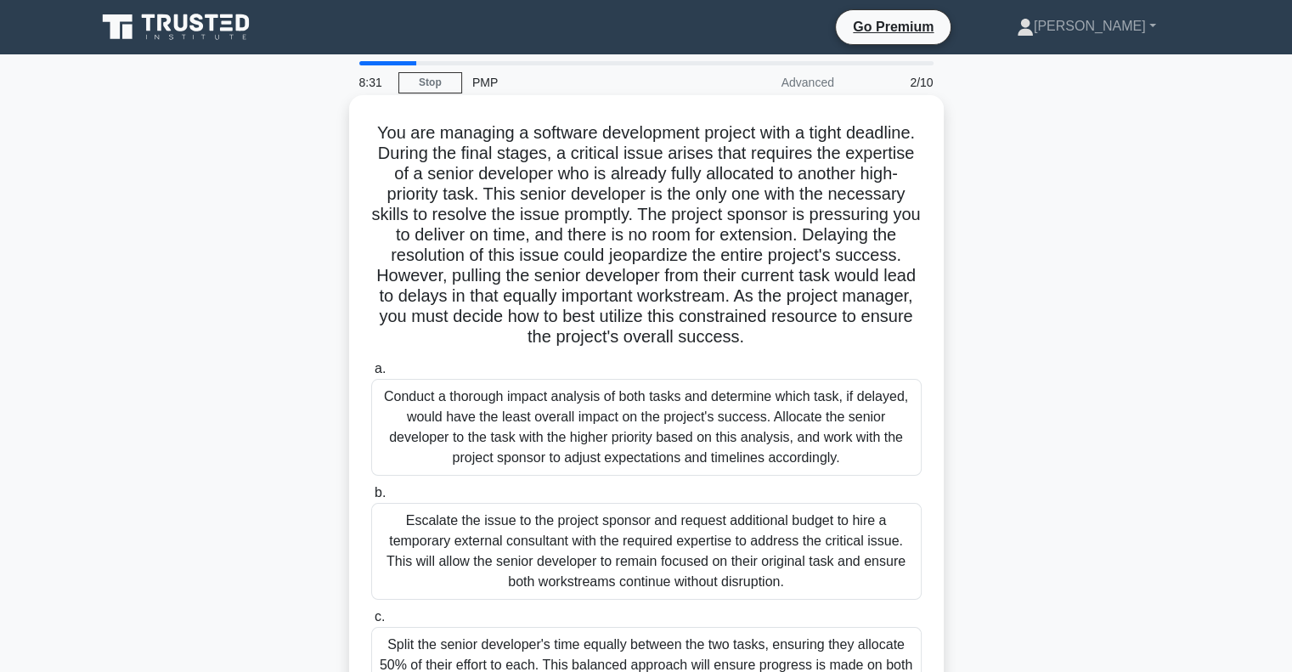
drag, startPoint x: 406, startPoint y: 129, endPoint x: 910, endPoint y: 337, distance: 545.6
click at [910, 337] on h5 "You are managing a software development project with a tight deadline. During t…" at bounding box center [646, 235] width 554 height 226
click at [909, 342] on h5 "You are managing a software development project with a tight deadline. During t…" at bounding box center [646, 235] width 554 height 226
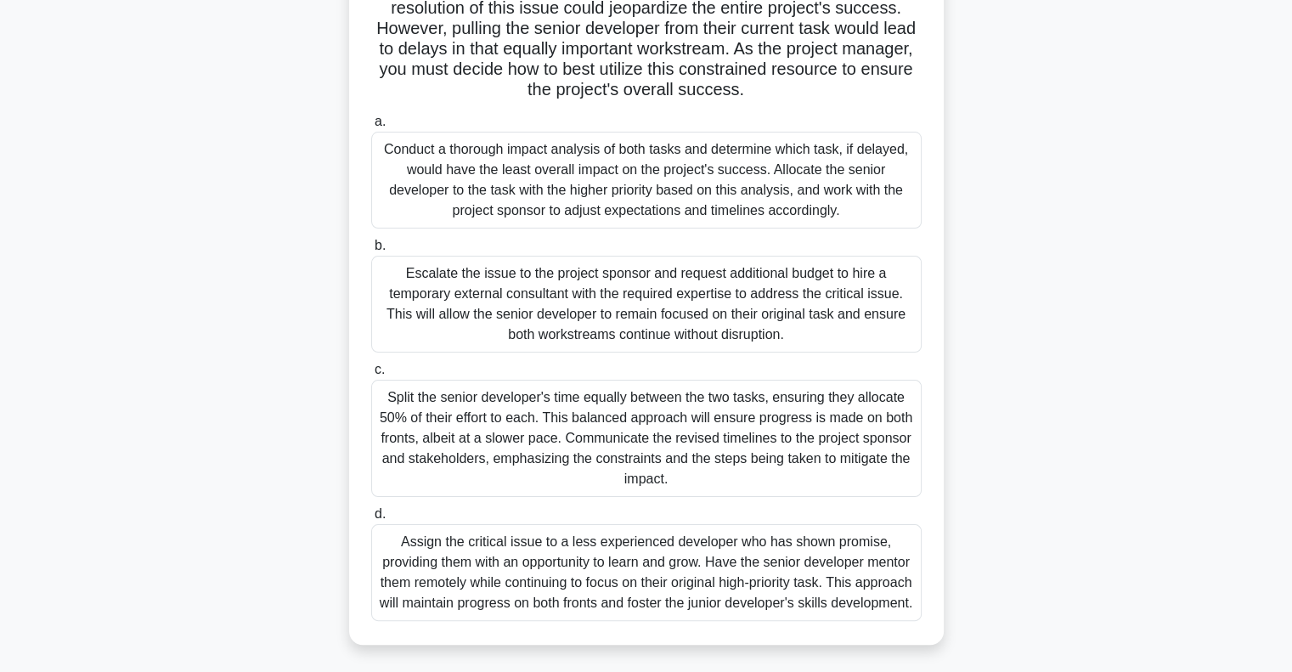
scroll to position [258, 0]
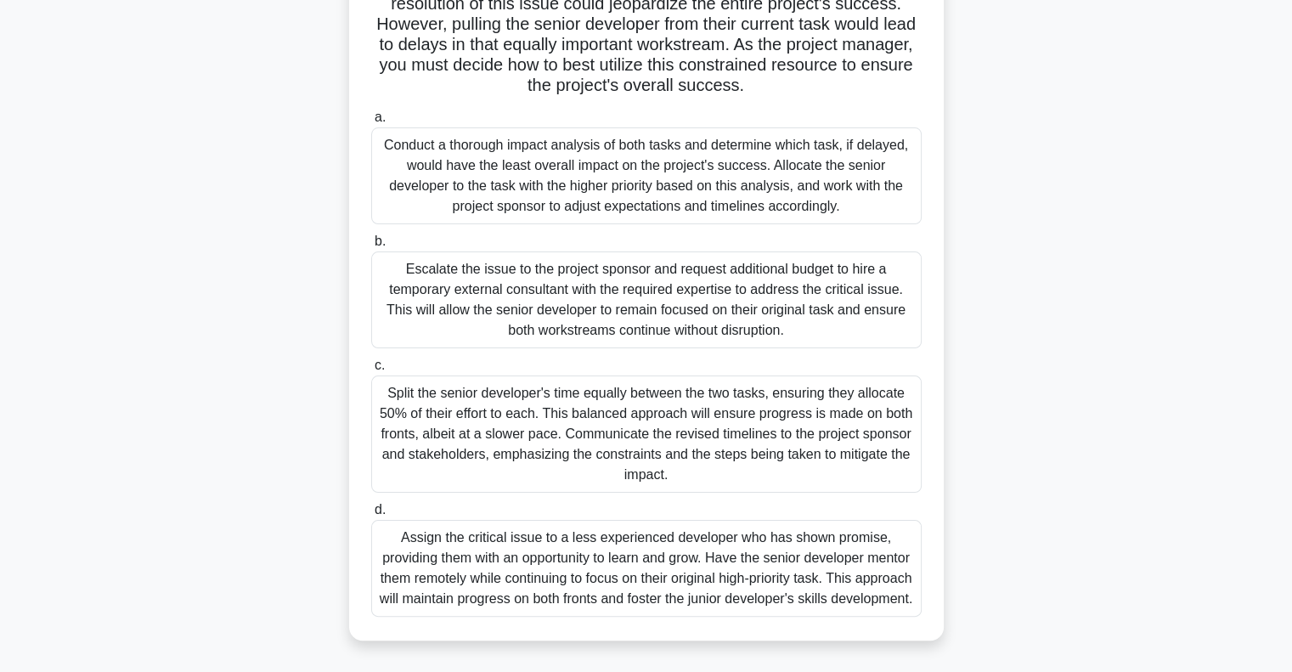
click at [617, 166] on div "Conduct a thorough impact analysis of both tasks and determine which task, if d…" at bounding box center [646, 175] width 550 height 97
click at [371, 123] on input "a. Conduct a thorough impact analysis of both tasks and determine which task, i…" at bounding box center [371, 117] width 0 height 11
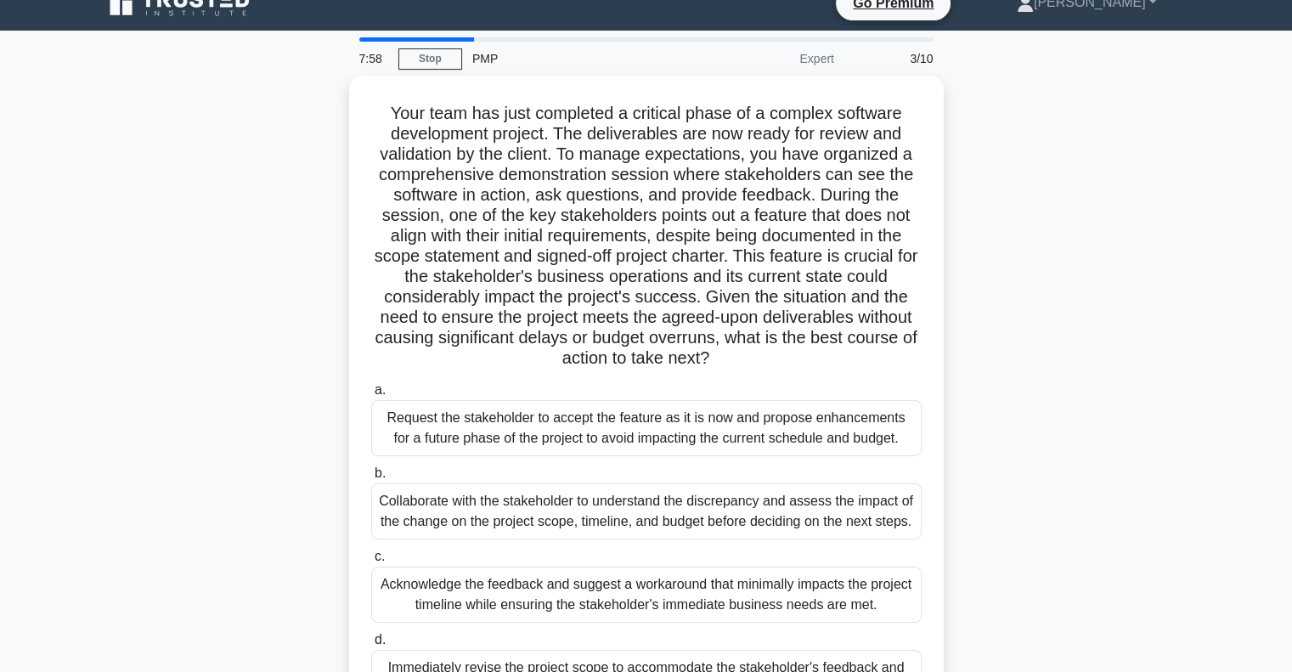
scroll to position [0, 0]
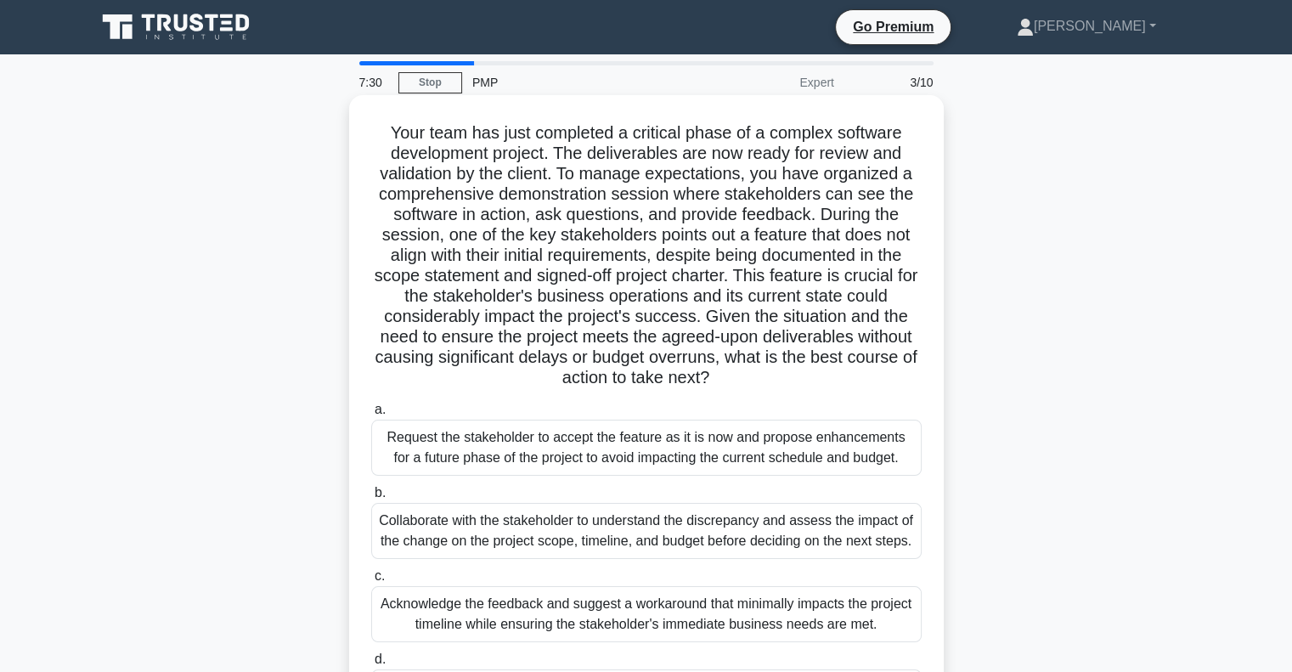
drag, startPoint x: 382, startPoint y: 135, endPoint x: 917, endPoint y: 369, distance: 583.7
click at [917, 369] on h5 "Your team has just completed a critical phase of a complex software development…" at bounding box center [646, 255] width 554 height 267
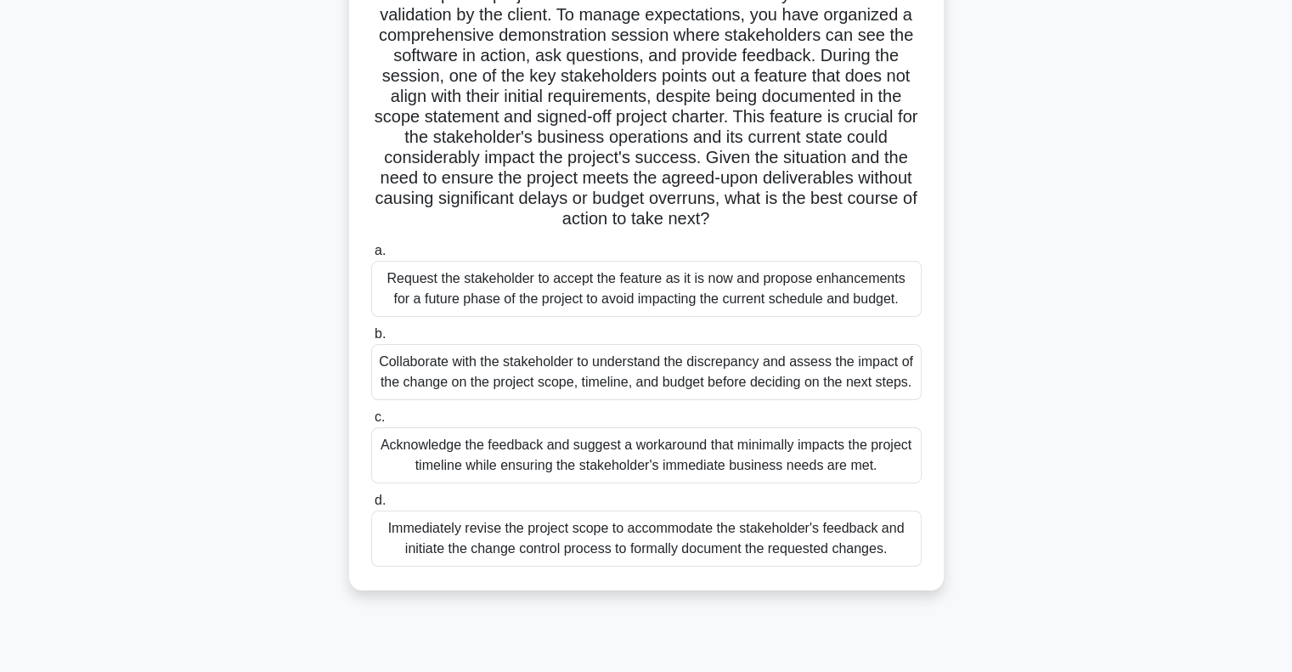
scroll to position [170, 0]
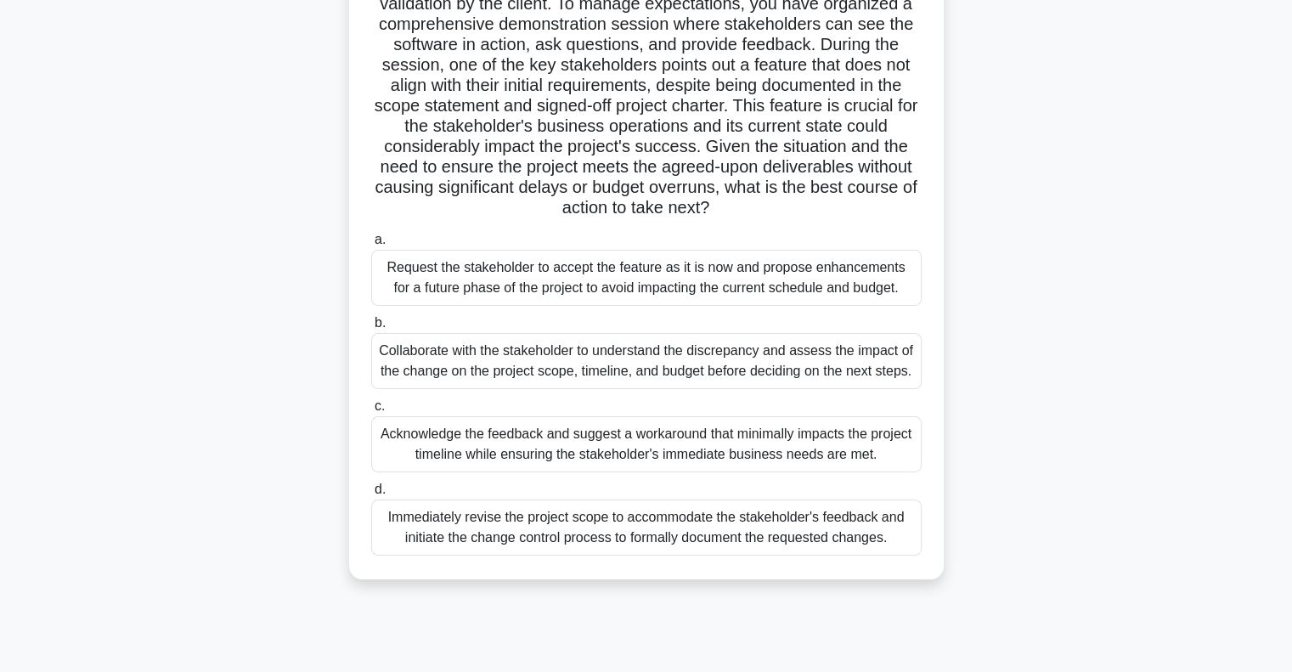
click at [770, 358] on div "Collaborate with the stakeholder to understand the discrepancy and assess the i…" at bounding box center [646, 361] width 550 height 56
click at [371, 329] on input "b. Collaborate with the stakeholder to understand the discrepancy and assess th…" at bounding box center [371, 323] width 0 height 11
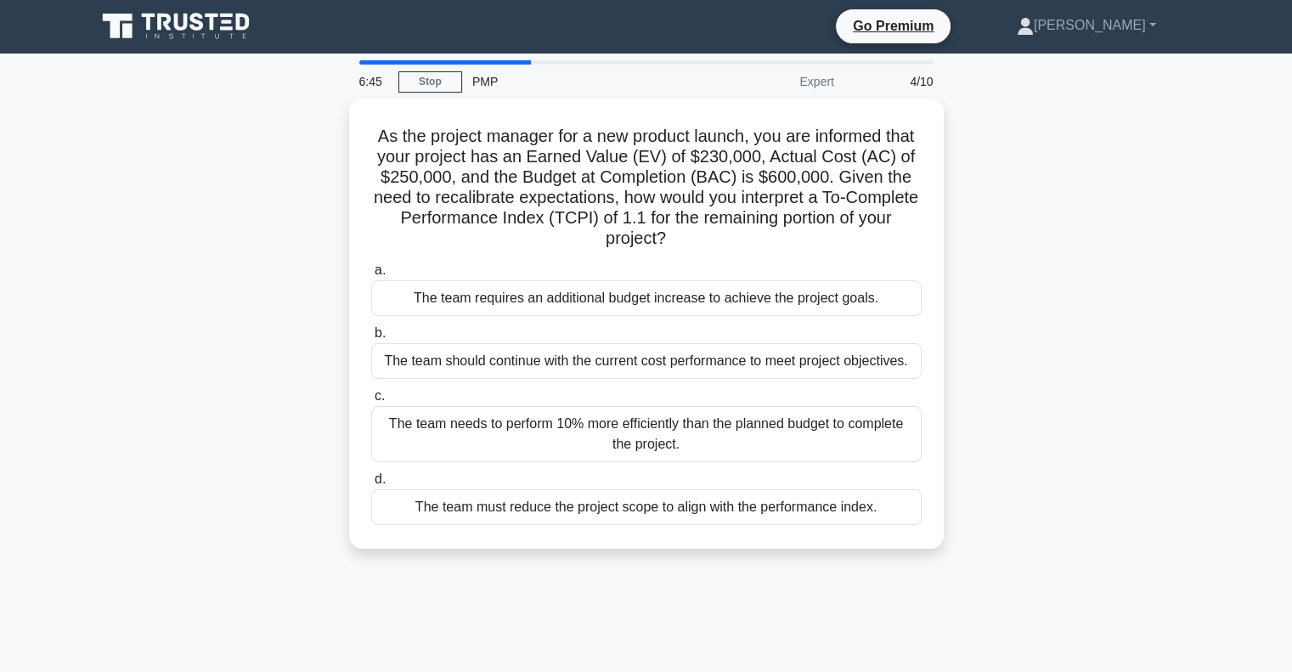
scroll to position [0, 0]
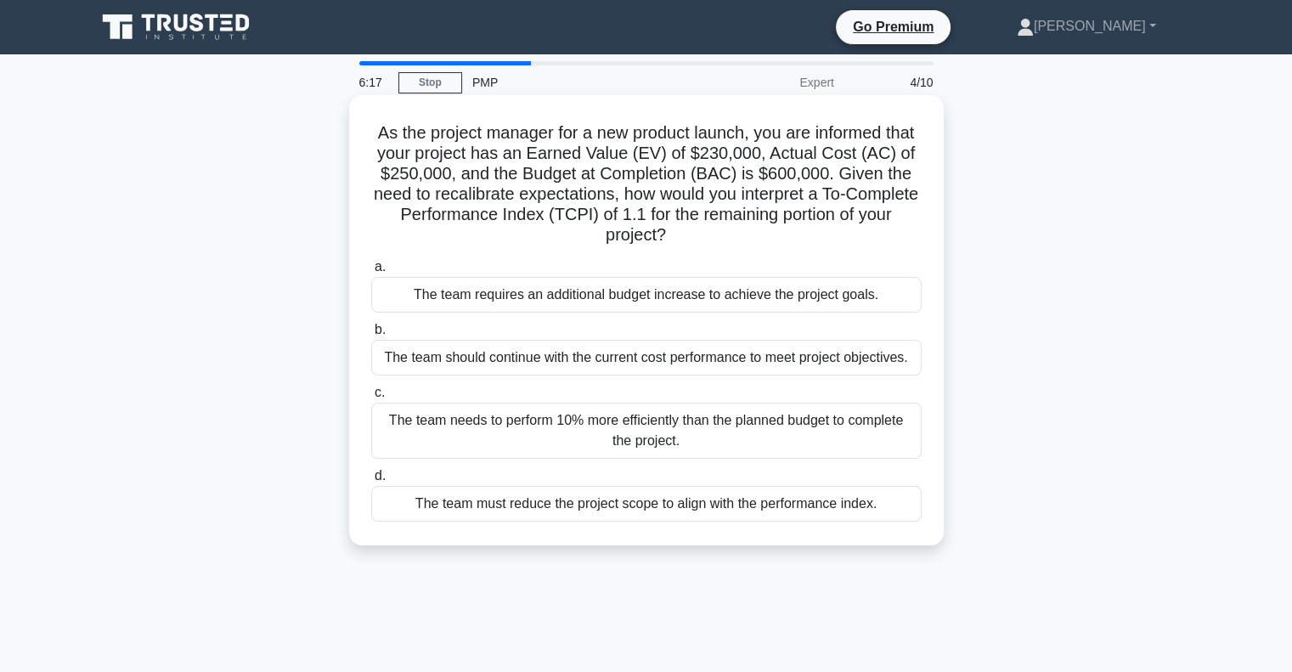
drag, startPoint x: 389, startPoint y: 131, endPoint x: 900, endPoint y: 227, distance: 520.1
click at [900, 227] on h5 "As the project manager for a new product launch, you are informed that your pro…" at bounding box center [646, 184] width 554 height 124
click at [645, 292] on div "The team requires an additional budget increase to achieve the project goals." at bounding box center [646, 295] width 550 height 36
click at [371, 273] on input "a. The team requires an additional budget increase to achieve the project goals." at bounding box center [371, 267] width 0 height 11
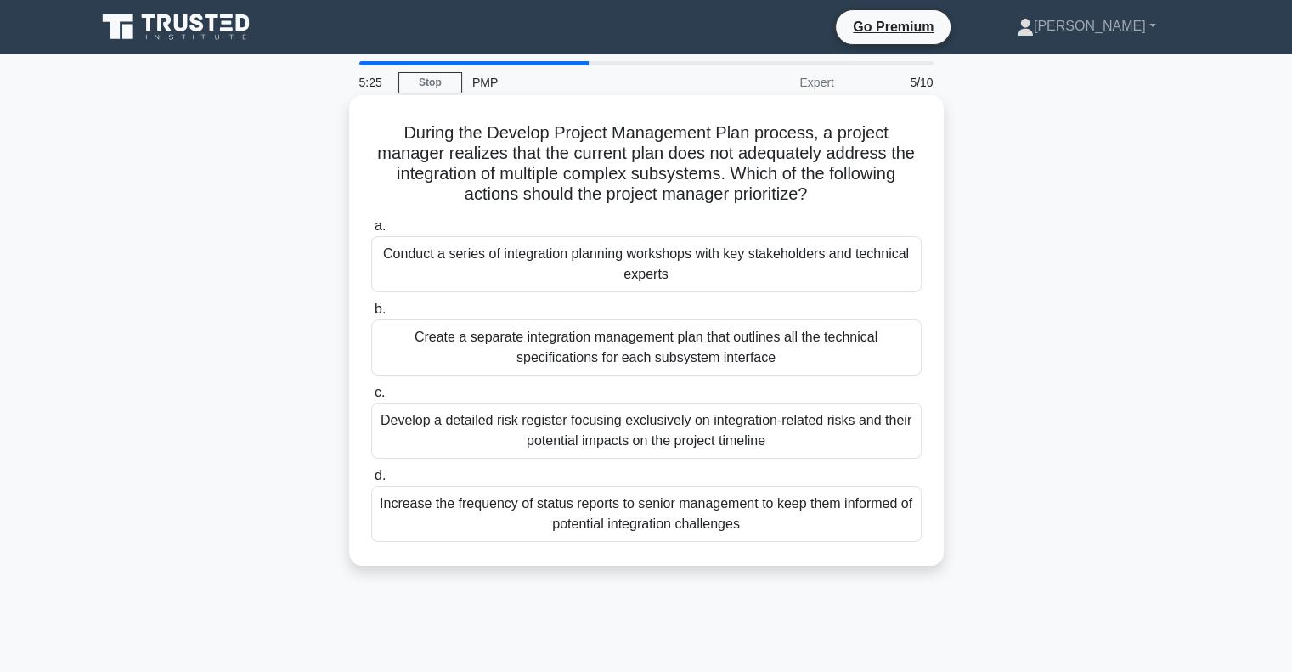
drag, startPoint x: 497, startPoint y: 136, endPoint x: 890, endPoint y: 192, distance: 397.1
click at [890, 192] on h5 "During the Develop Project Management Plan process, a project manager realizes …" at bounding box center [646, 163] width 554 height 83
click at [686, 432] on div "Develop a detailed risk register focusing exclusively on integration-related ri…" at bounding box center [646, 431] width 550 height 56
click at [371, 398] on input "c. Develop a detailed risk register focusing exclusively on integration-related…" at bounding box center [371, 392] width 0 height 11
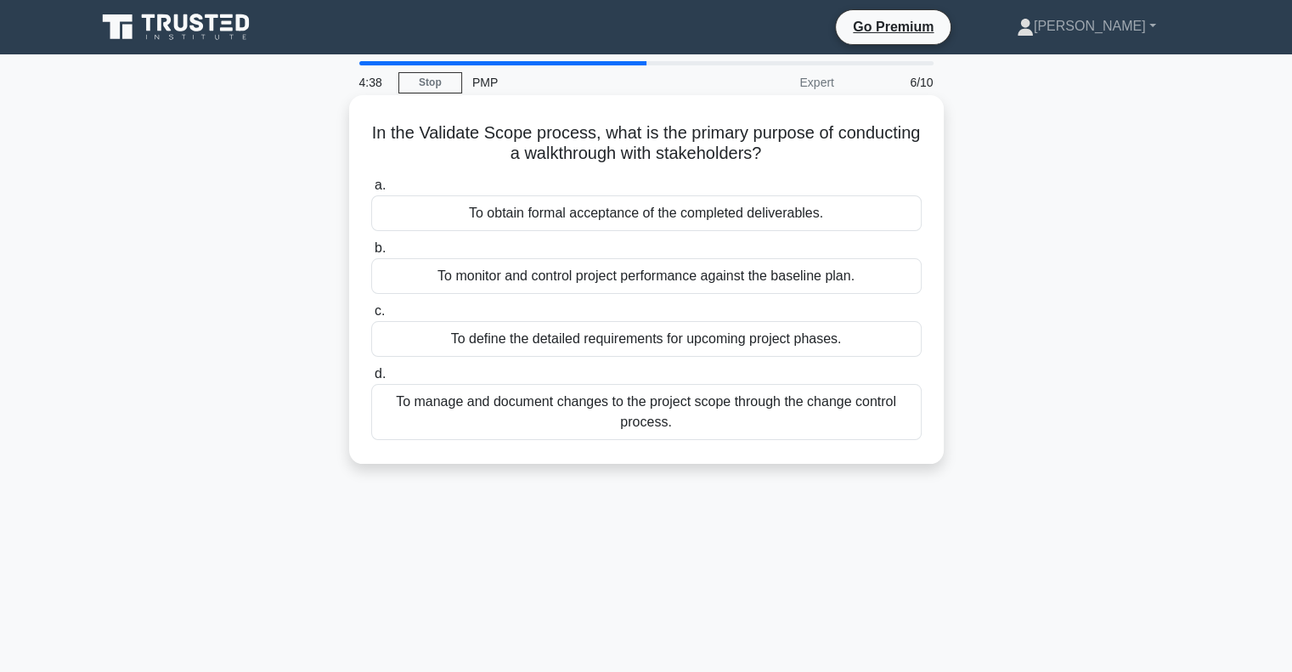
drag, startPoint x: 408, startPoint y: 129, endPoint x: 878, endPoint y: 145, distance: 470.7
click at [878, 145] on h5 "In the Validate Scope process, what is the primary purpose of conducting a walk…" at bounding box center [646, 143] width 554 height 42
click at [578, 217] on div "To obtain formal acceptance of the completed deliverables." at bounding box center [646, 213] width 550 height 36
click at [371, 191] on input "a. To obtain formal acceptance of the completed deliverables." at bounding box center [371, 185] width 0 height 11
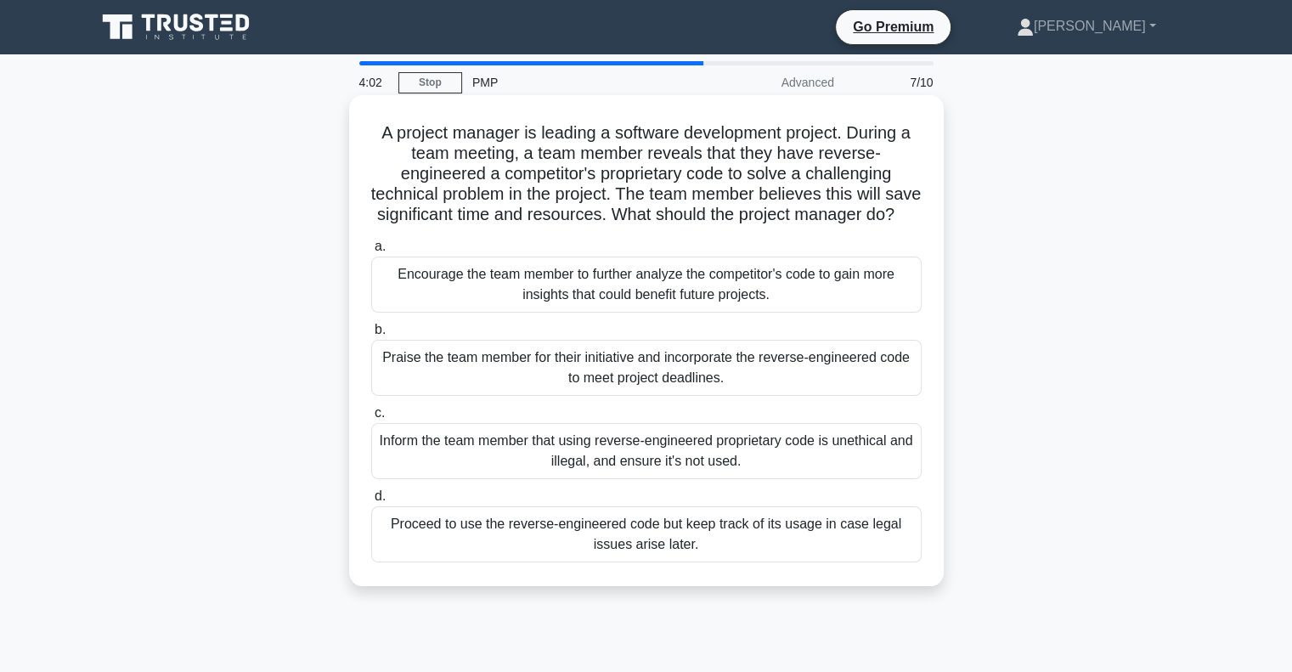
drag, startPoint x: 523, startPoint y: 152, endPoint x: 673, endPoint y: 238, distance: 173.1
click at [673, 226] on h5 "A project manager is leading a software development project. During a team meet…" at bounding box center [646, 174] width 554 height 104
click at [688, 226] on h5 "A project manager is leading a software development project. During a team meet…" at bounding box center [646, 174] width 554 height 104
click at [631, 459] on div "Inform the team member that using reverse-engineered proprietary code is unethi…" at bounding box center [646, 451] width 550 height 56
click at [371, 419] on input "c. Inform the team member that using reverse-engineered proprietary code is une…" at bounding box center [371, 413] width 0 height 11
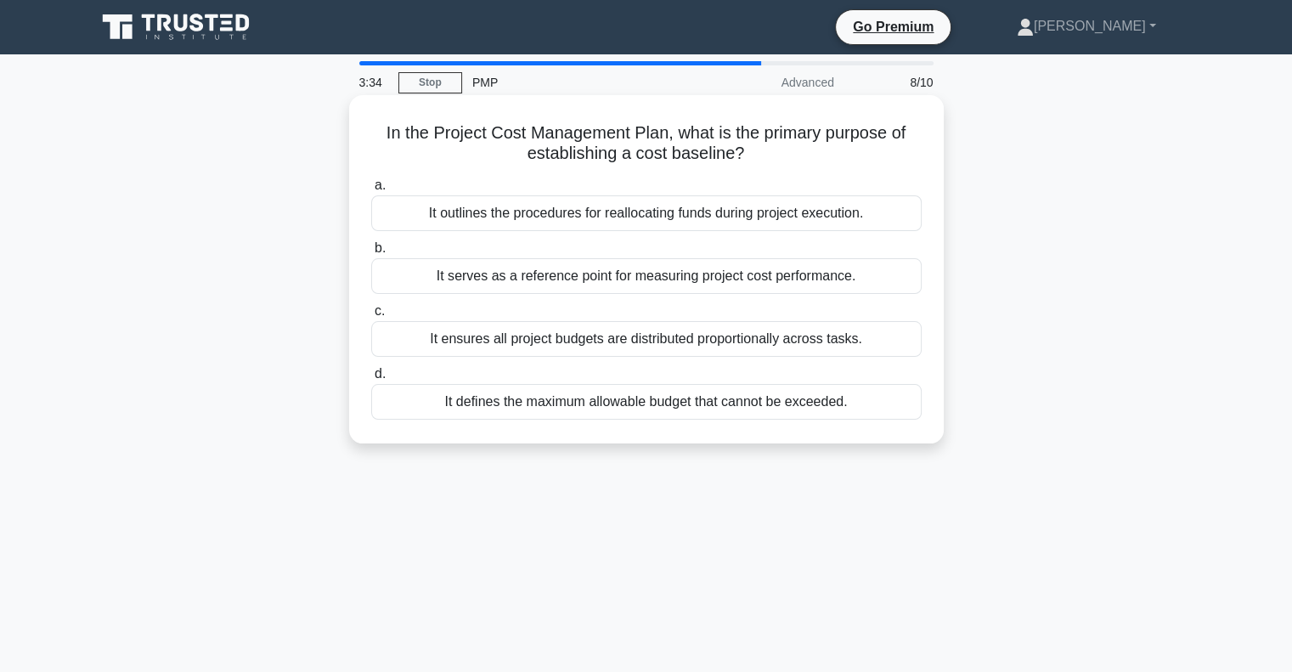
drag, startPoint x: 363, startPoint y: 132, endPoint x: 893, endPoint y: 155, distance: 530.4
click at [893, 155] on div "In the Project Cost Management Plan, what is the primary purpose of establishin…" at bounding box center [646, 269] width 581 height 335
click at [594, 276] on div "It serves as a reference point for measuring project cost performance." at bounding box center [646, 276] width 550 height 36
click at [371, 254] on input "b. It serves as a reference point for measuring project cost performance." at bounding box center [371, 248] width 0 height 11
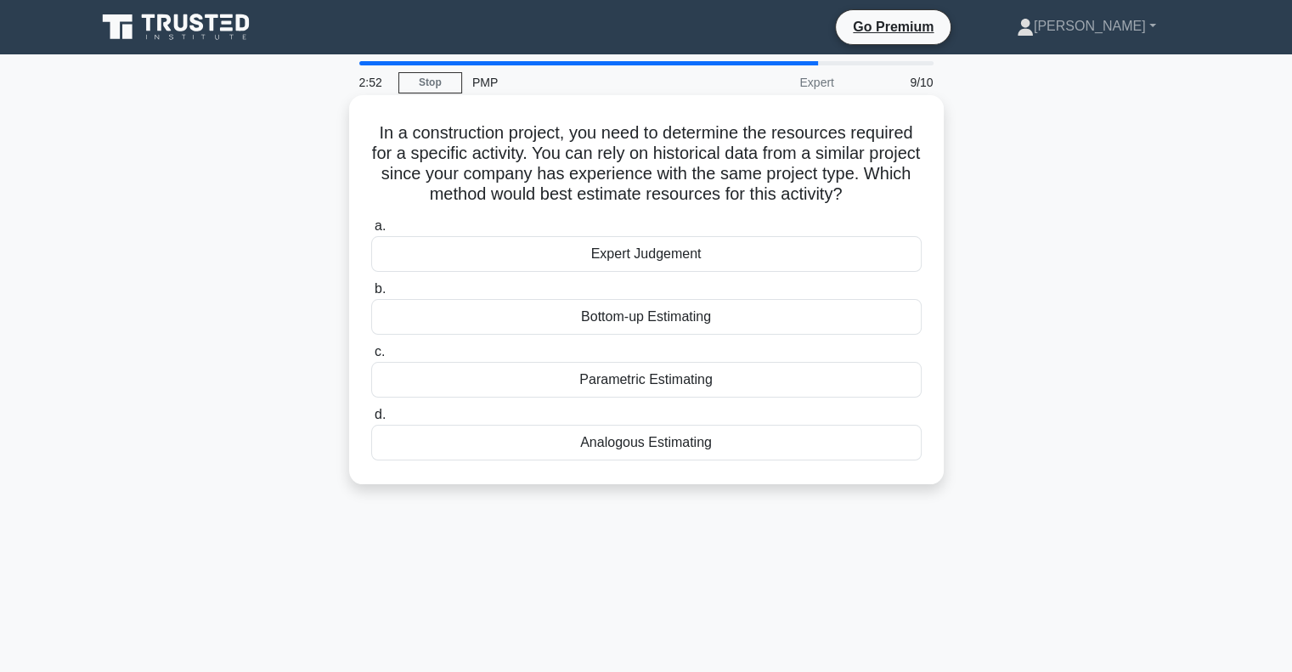
click at [622, 438] on div "Analogous Estimating" at bounding box center [646, 443] width 550 height 36
click at [371, 420] on input "d. Analogous Estimating" at bounding box center [371, 414] width 0 height 11
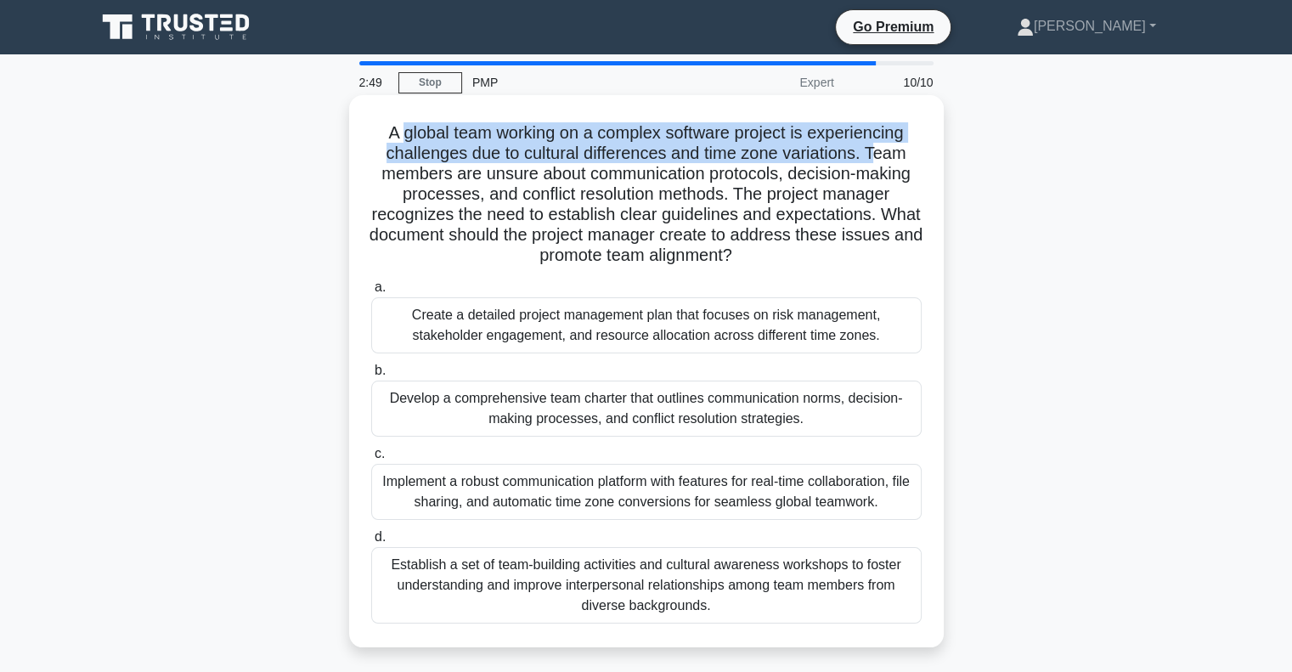
drag, startPoint x: 394, startPoint y: 135, endPoint x: 899, endPoint y: 148, distance: 505.4
click at [895, 148] on h5 "A global team working on a complex software project is experiencing challenges …" at bounding box center [646, 194] width 554 height 144
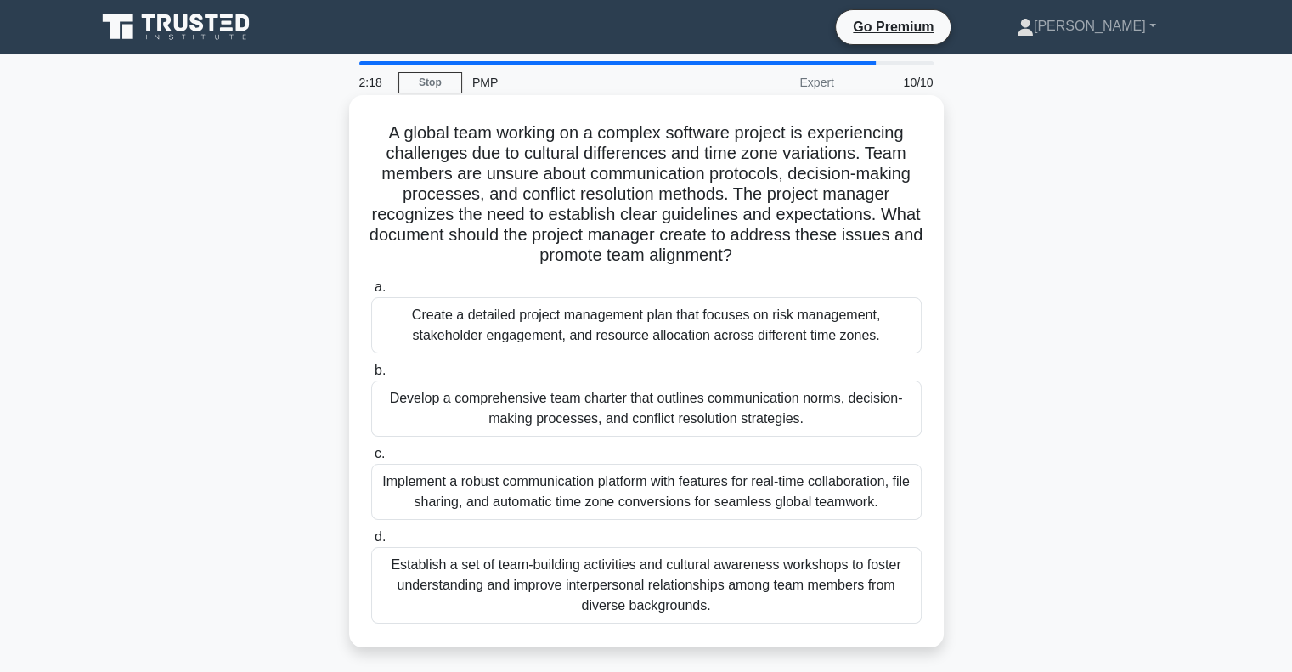
click at [556, 414] on div "Develop a comprehensive team charter that outlines communication norms, decisio…" at bounding box center [646, 408] width 550 height 56
click at [371, 376] on input "b. Develop a comprehensive team charter that outlines communication norms, deci…" at bounding box center [371, 370] width 0 height 11
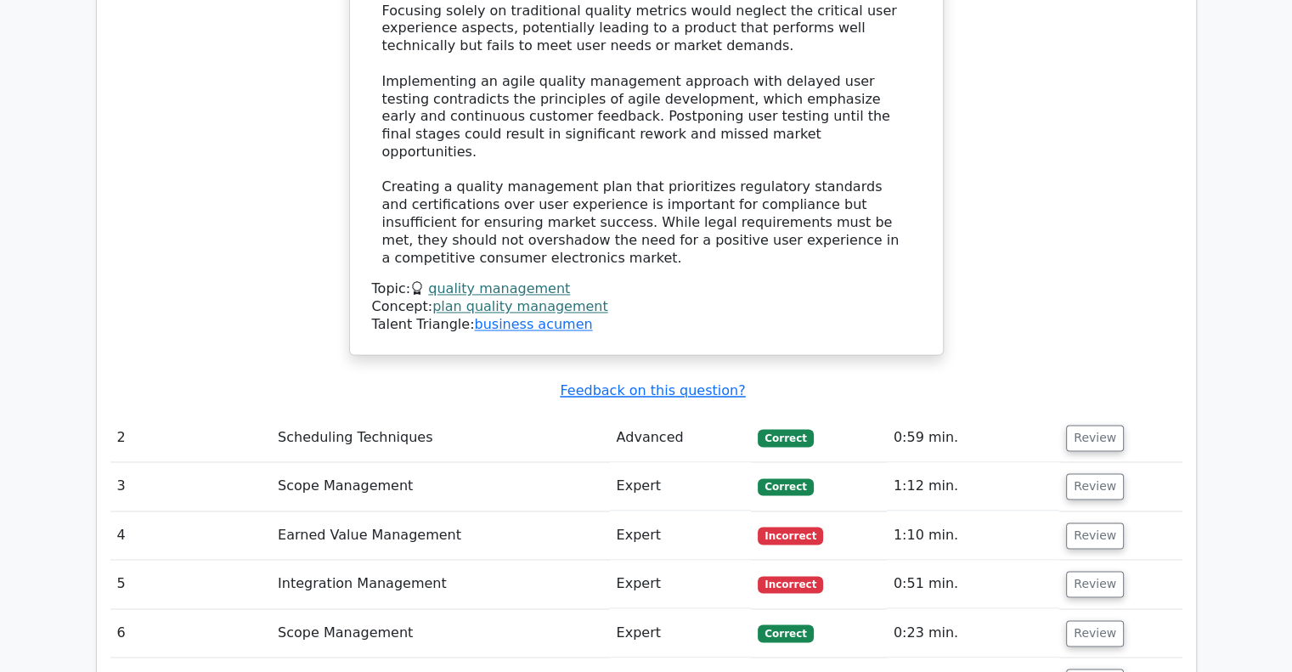
scroll to position [2546, 0]
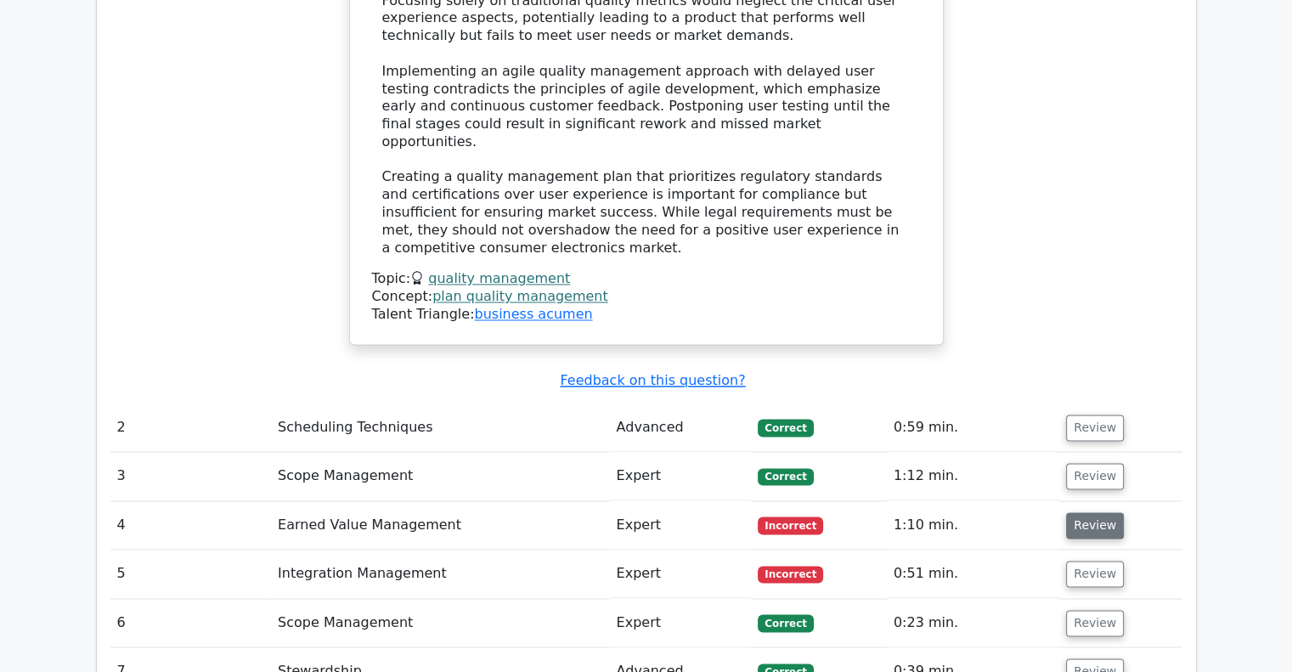
click at [1099, 512] on button "Review" at bounding box center [1095, 525] width 58 height 26
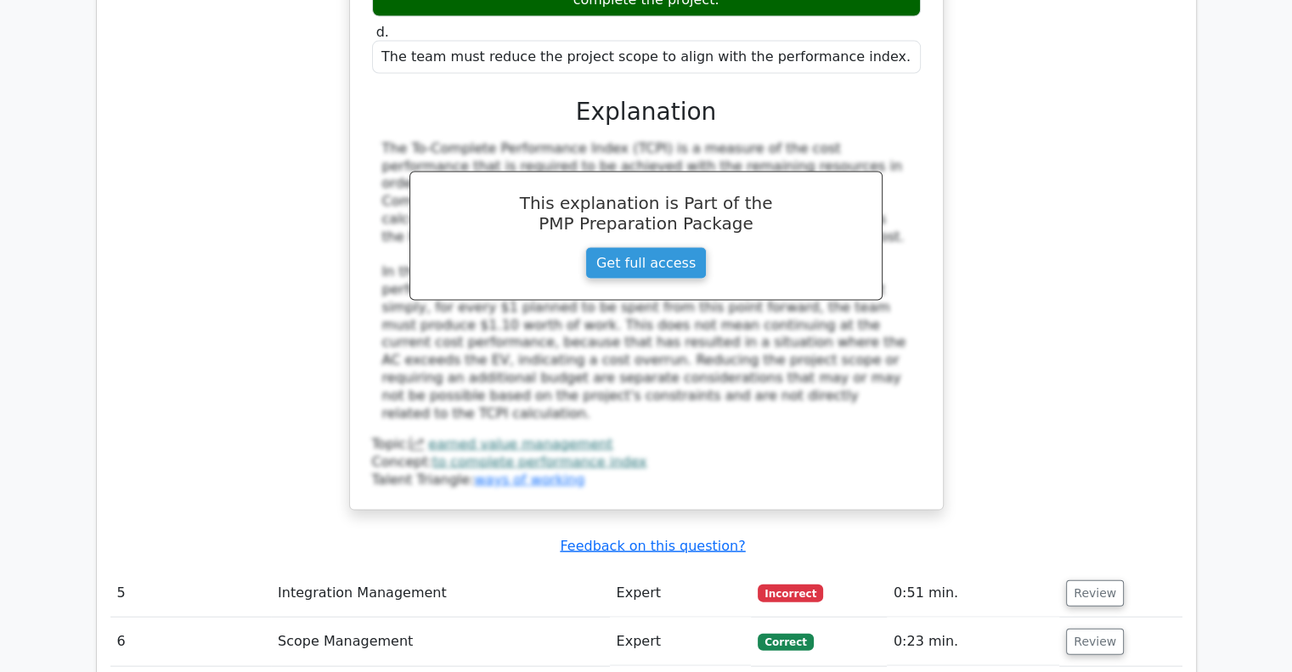
scroll to position [3502, 0]
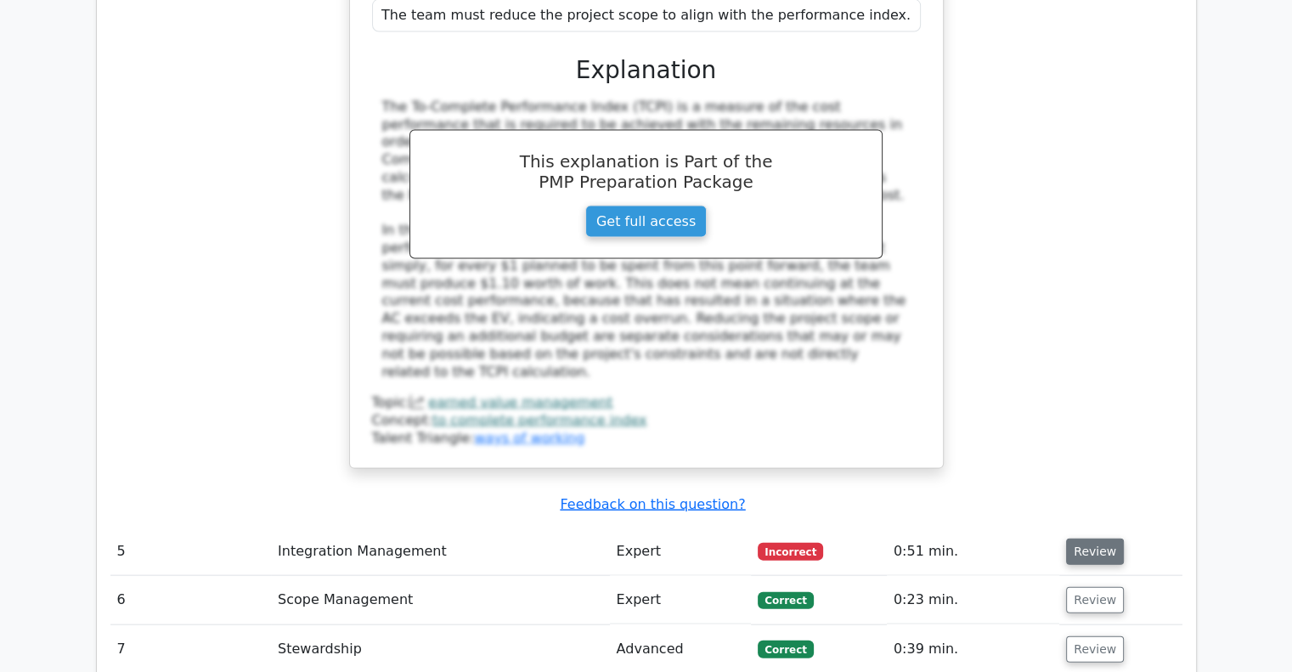
click at [1106, 538] on button "Review" at bounding box center [1095, 551] width 58 height 26
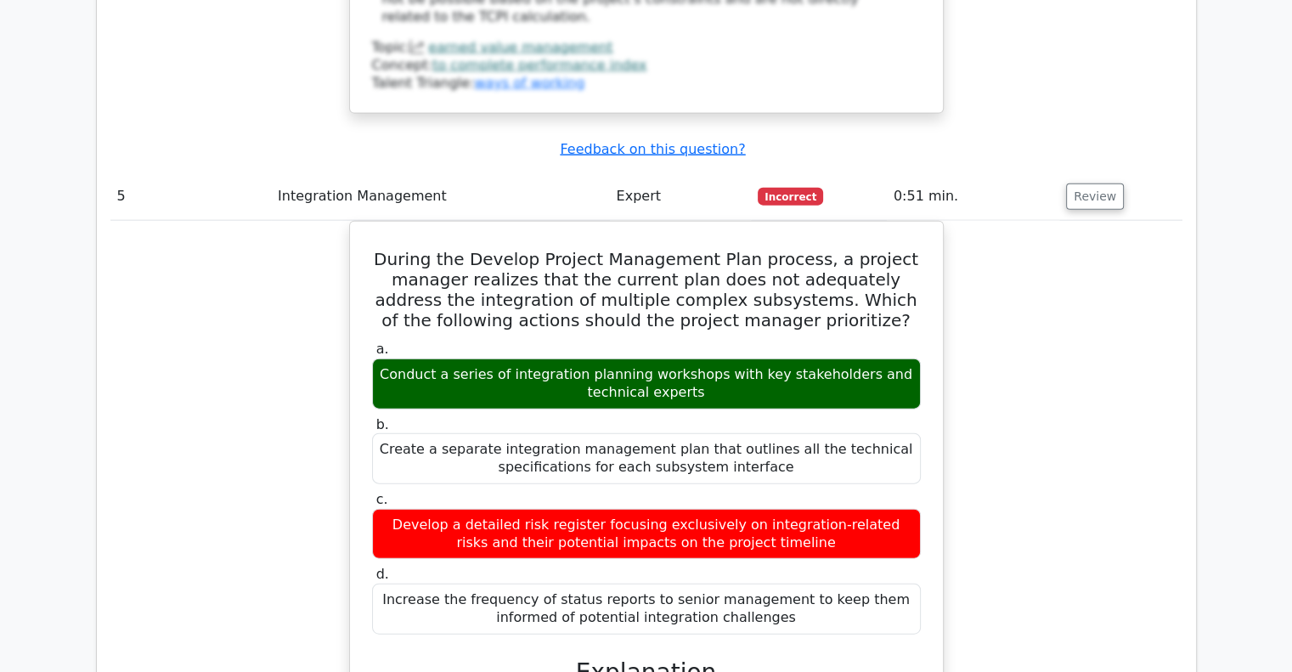
scroll to position [3894, 0]
